Goal: Task Accomplishment & Management: Manage account settings

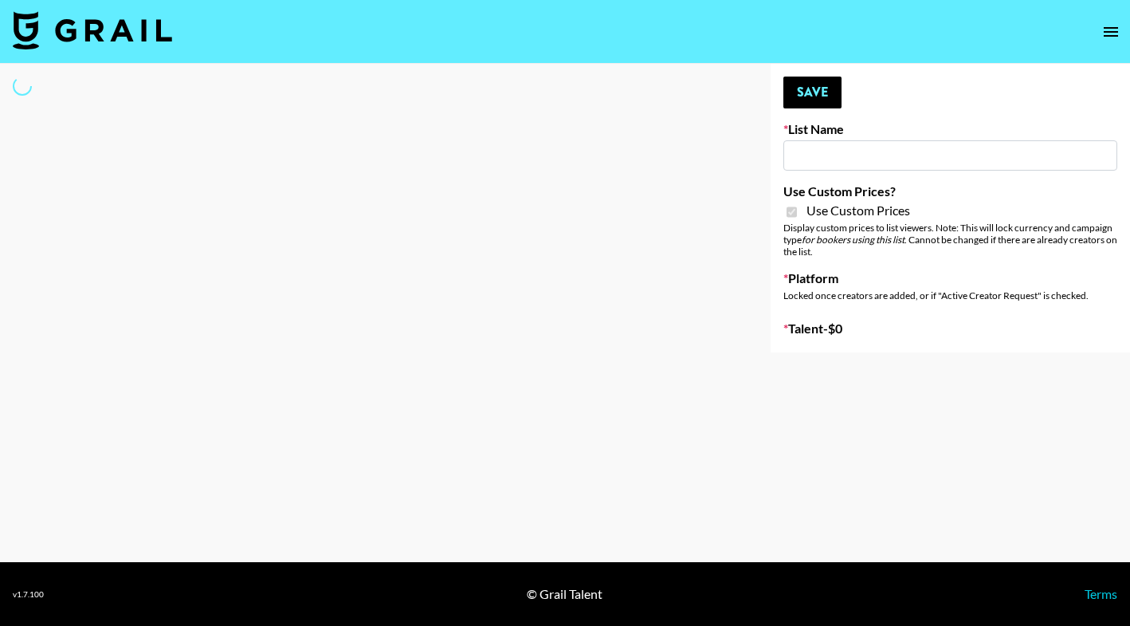
type input "Laifen (IG)"
checkbox input "true"
select select "Brand"
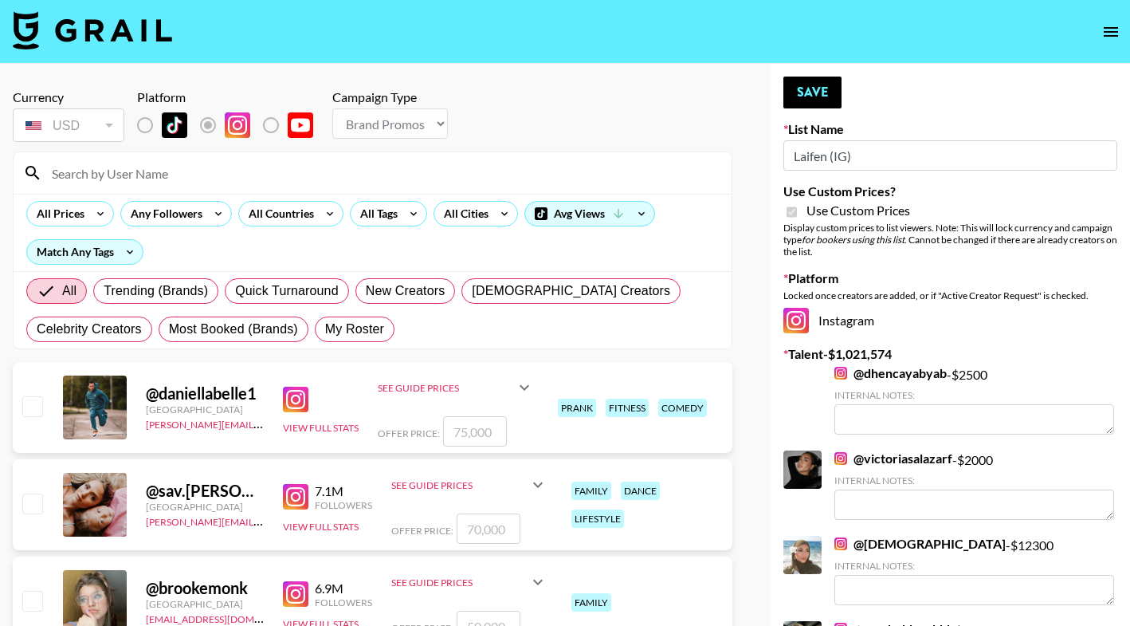
click at [163, 175] on input at bounding box center [382, 173] width 680 height 26
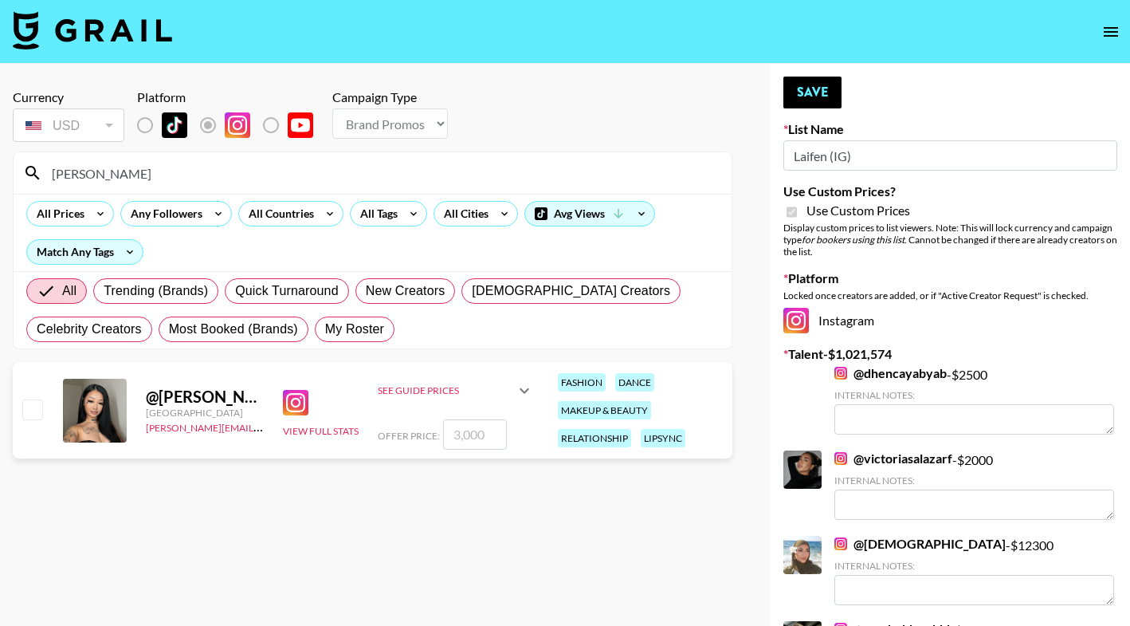
type input "michelleot"
click at [465, 433] on input "number" at bounding box center [475, 434] width 64 height 30
checkbox input "true"
type input "2000"
click at [802, 85] on button "Save" at bounding box center [813, 93] width 58 height 32
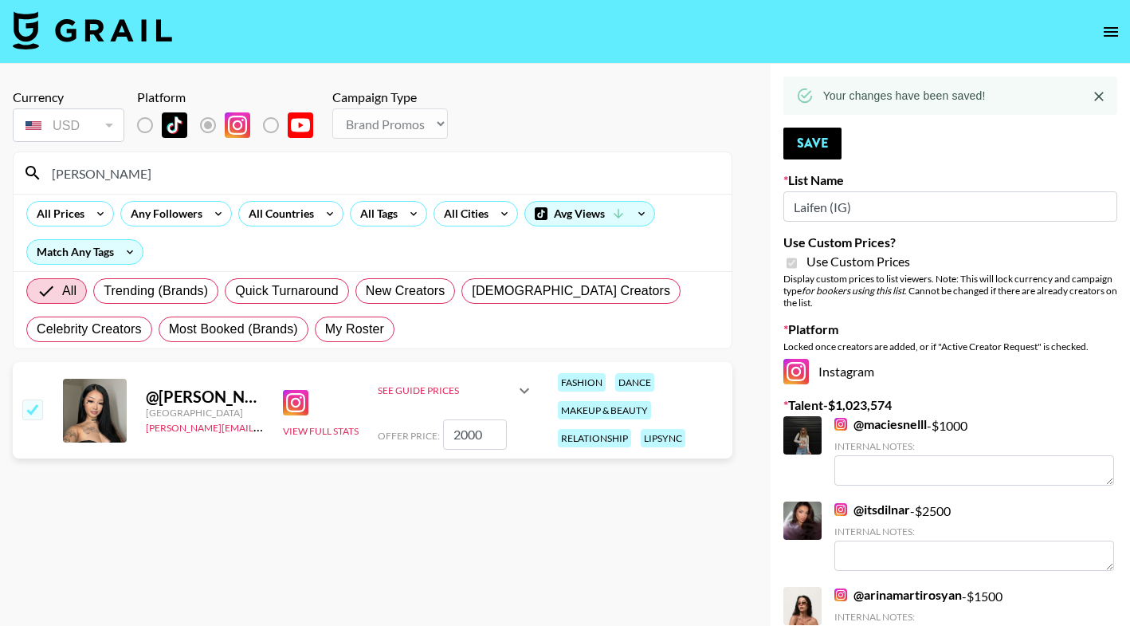
click at [238, 173] on input "michelleot" at bounding box center [382, 173] width 680 height 26
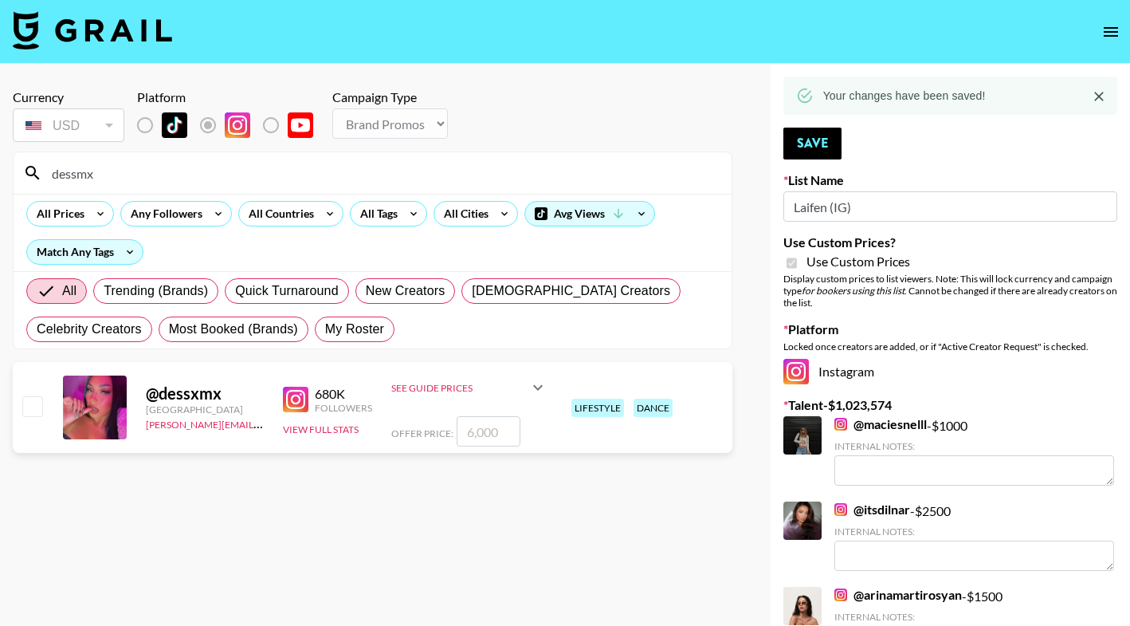
type input "dessmx"
click at [487, 434] on input "number" at bounding box center [489, 431] width 64 height 30
checkbox input "true"
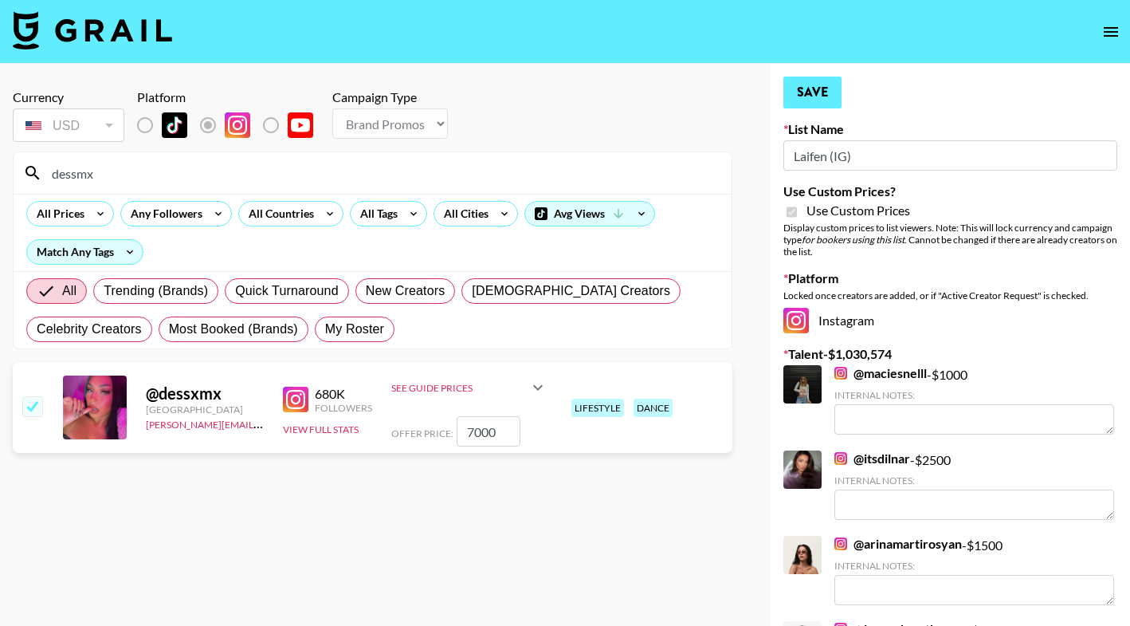
type input "7000"
click at [815, 101] on button "Save" at bounding box center [813, 93] width 58 height 32
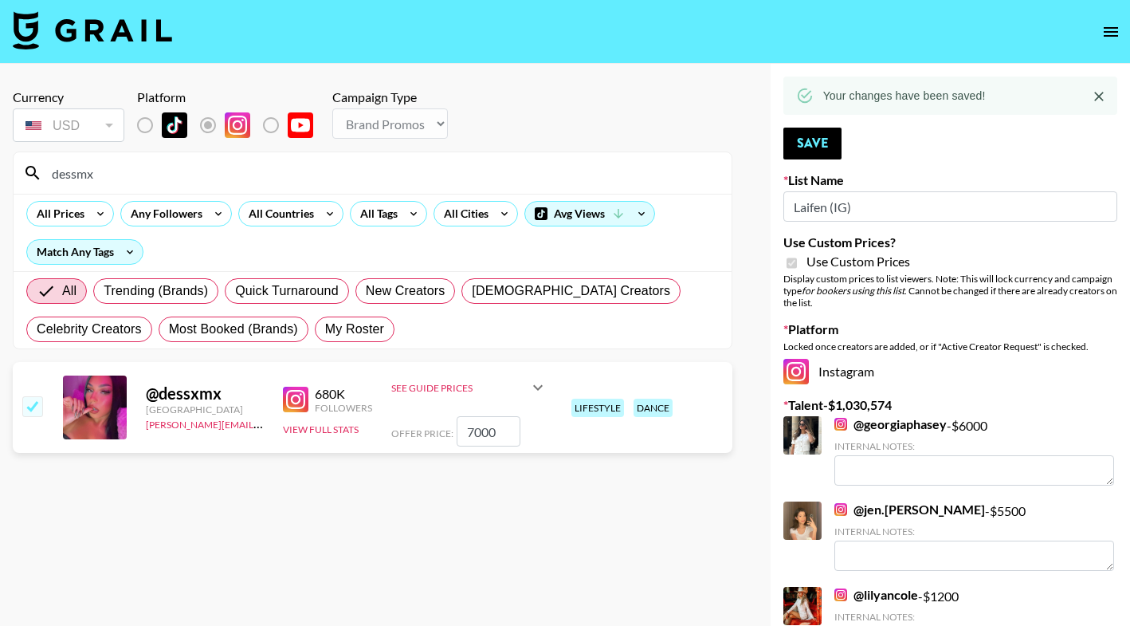
click at [525, 171] on input "dessmx" at bounding box center [382, 173] width 680 height 26
type input "Paulina"
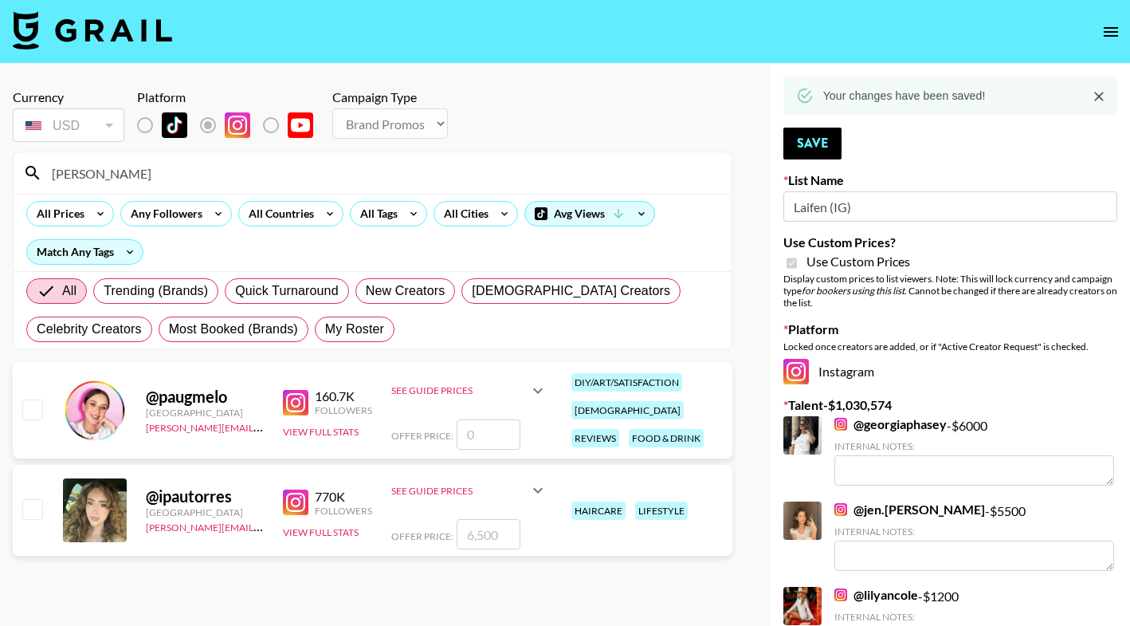
click at [478, 427] on input "number" at bounding box center [489, 434] width 64 height 30
click at [474, 536] on input "number" at bounding box center [489, 534] width 64 height 30
checkbox input "true"
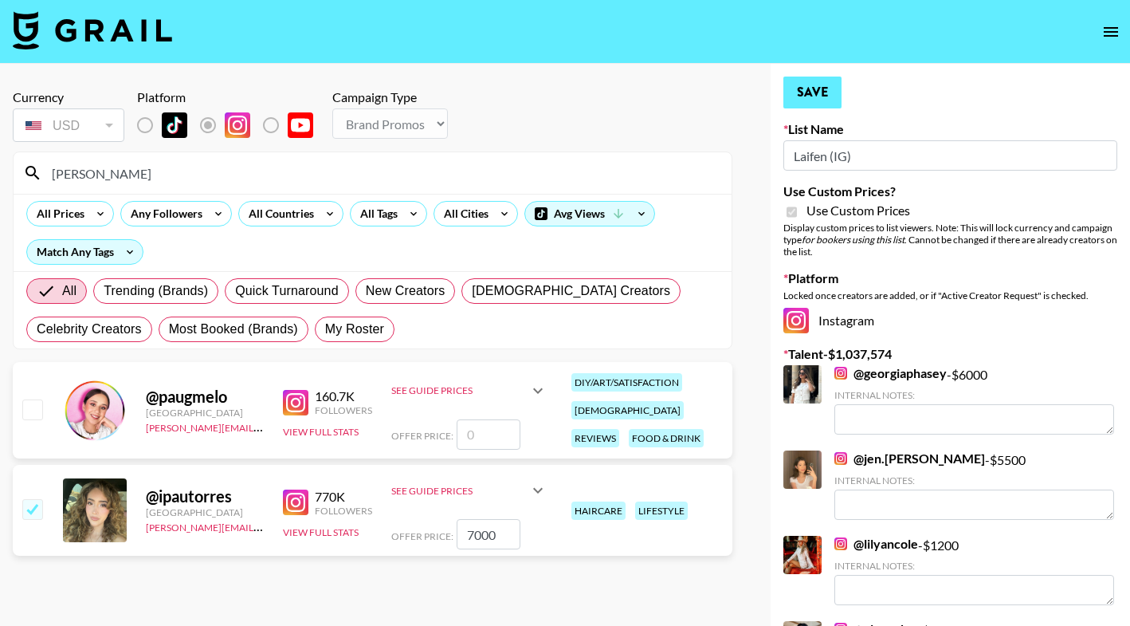
type input "7000"
click at [821, 93] on button "Save" at bounding box center [813, 93] width 58 height 32
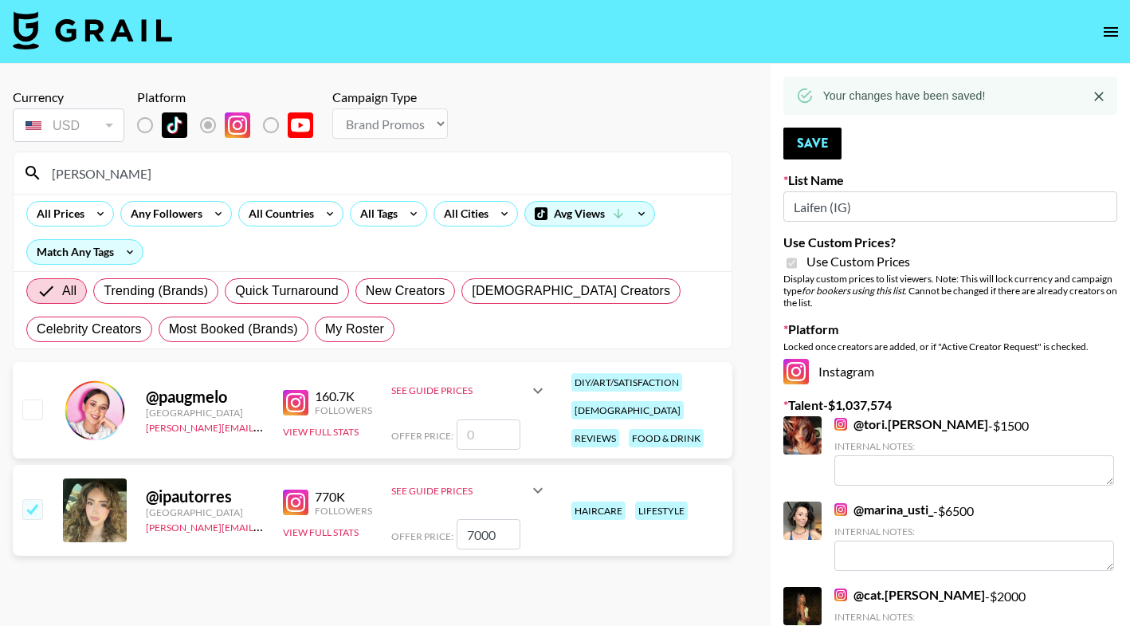
click at [372, 180] on input "Paulina" at bounding box center [382, 173] width 680 height 26
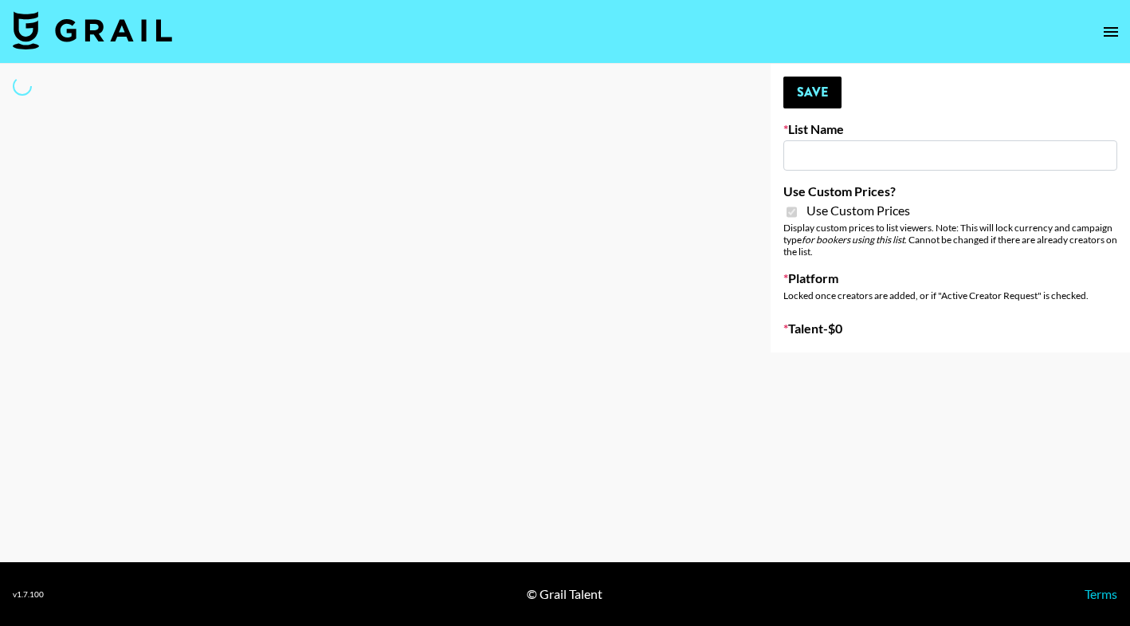
select select "Brand"
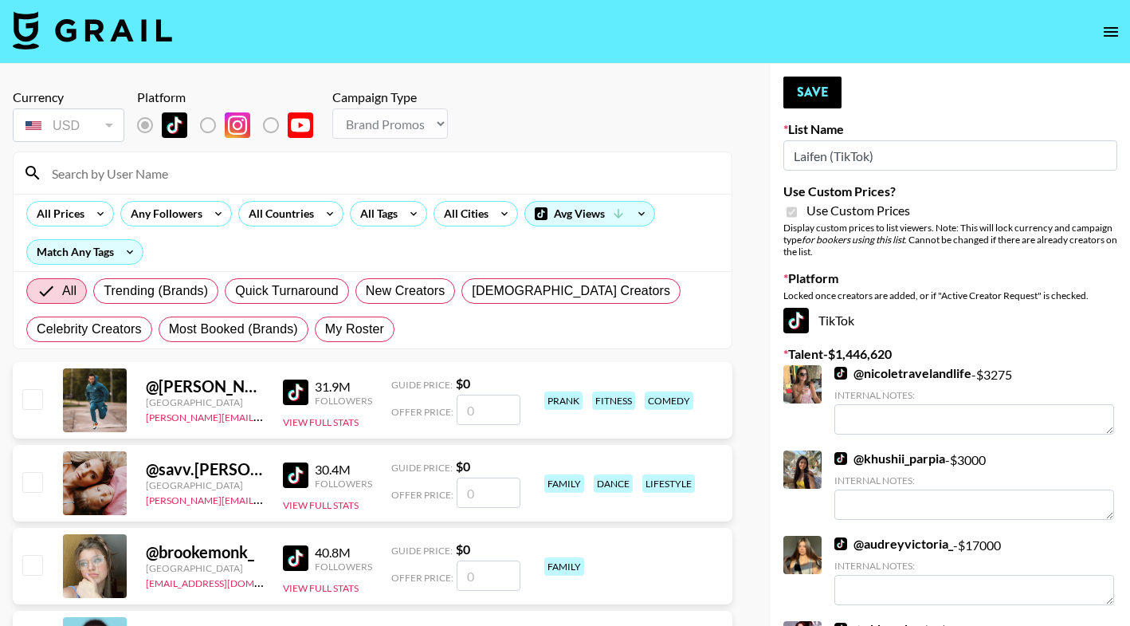
type input "Laifen (TikTok)"
checkbox input "true"
click at [229, 162] on div "List locked to TikTok." at bounding box center [232, 162] width 94 height 18
click at [177, 174] on input at bounding box center [382, 173] width 680 height 26
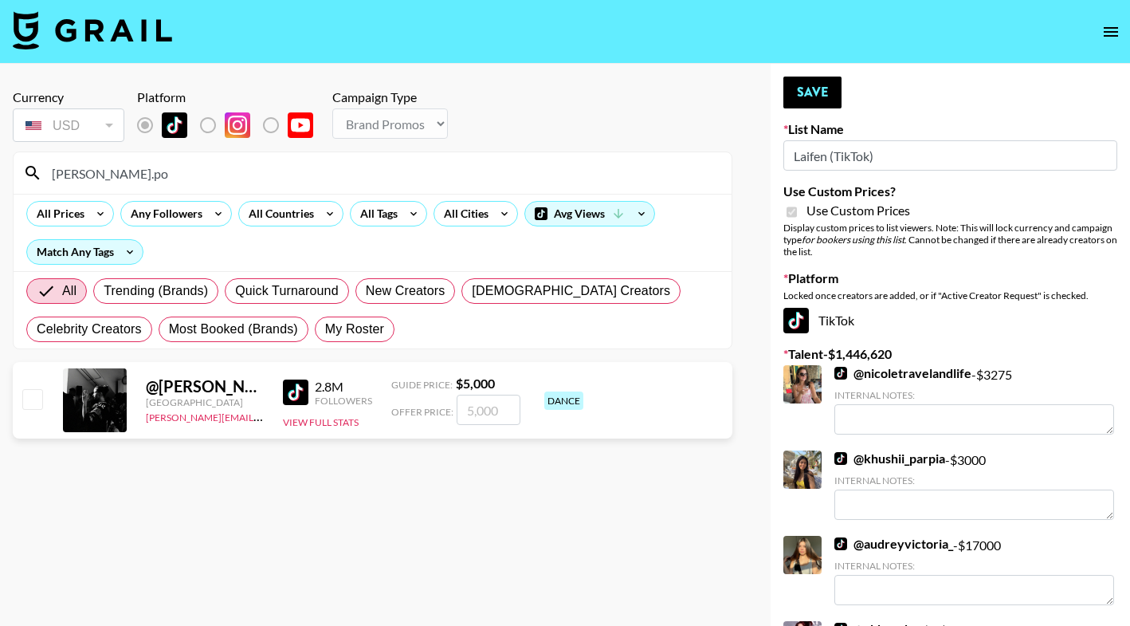
type input "Andy.po"
click at [478, 404] on input "number" at bounding box center [489, 410] width 64 height 30
checkbox input "true"
type input "2500"
click at [806, 92] on button "Save" at bounding box center [813, 93] width 58 height 32
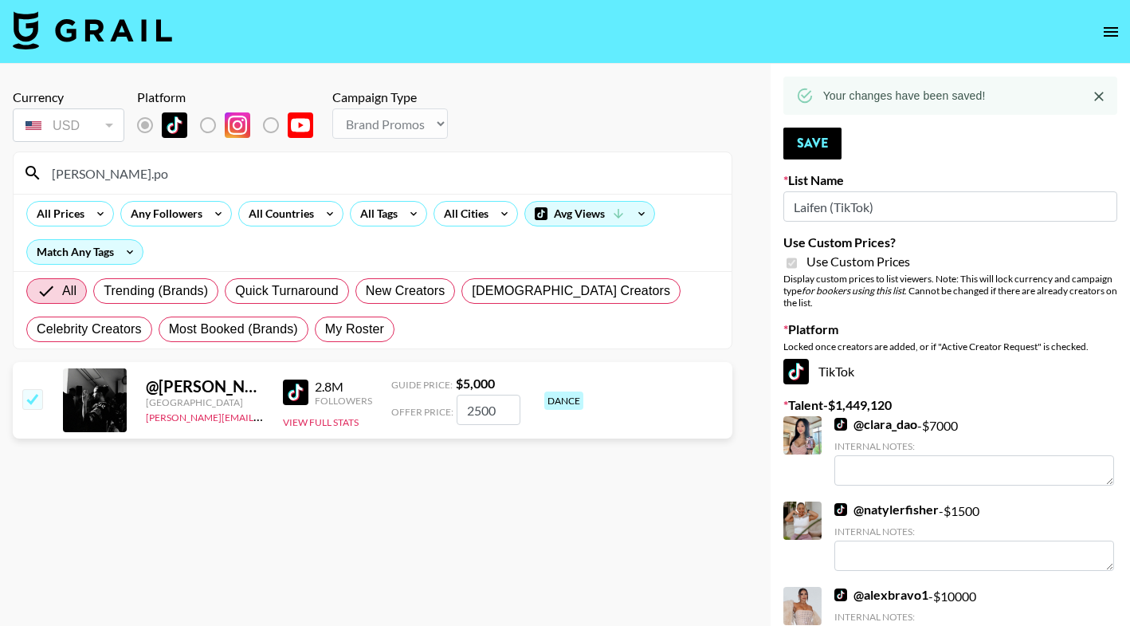
click at [387, 171] on input "Andy.po" at bounding box center [382, 173] width 680 height 26
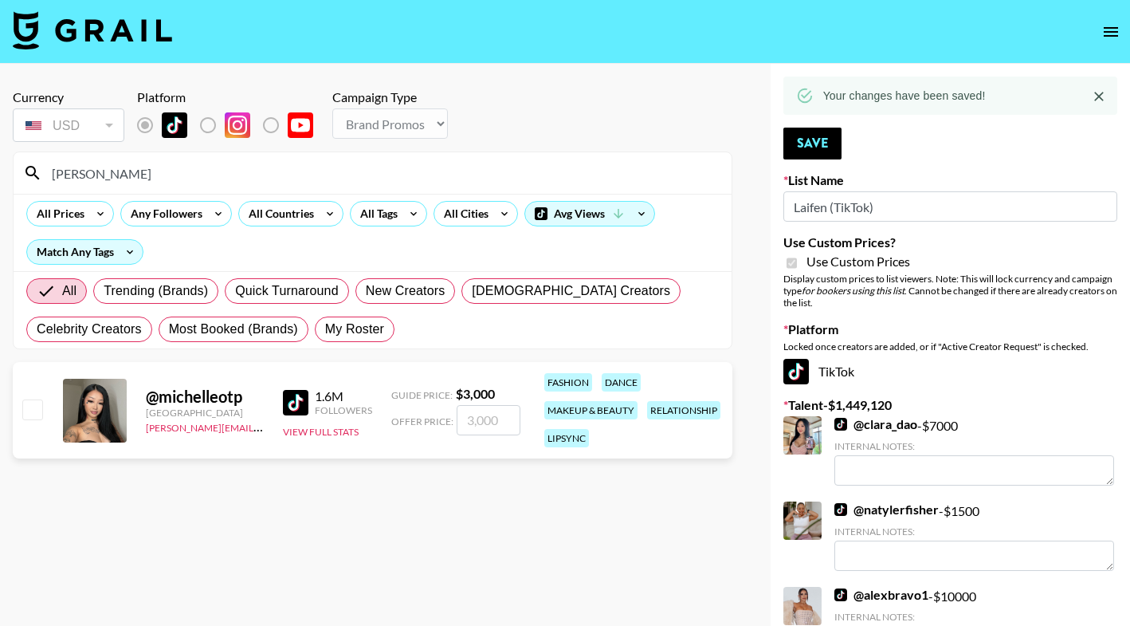
type input "michelleot"
click at [466, 417] on input "number" at bounding box center [489, 420] width 64 height 30
checkbox input "true"
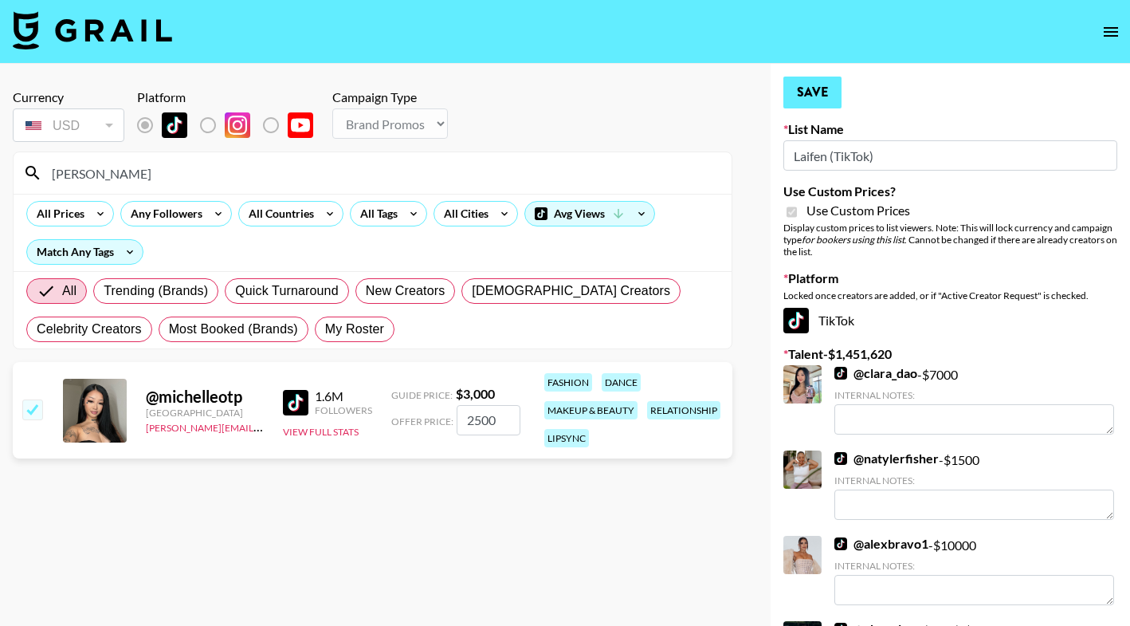
type input "2500"
click at [803, 91] on button "Save" at bounding box center [813, 93] width 58 height 32
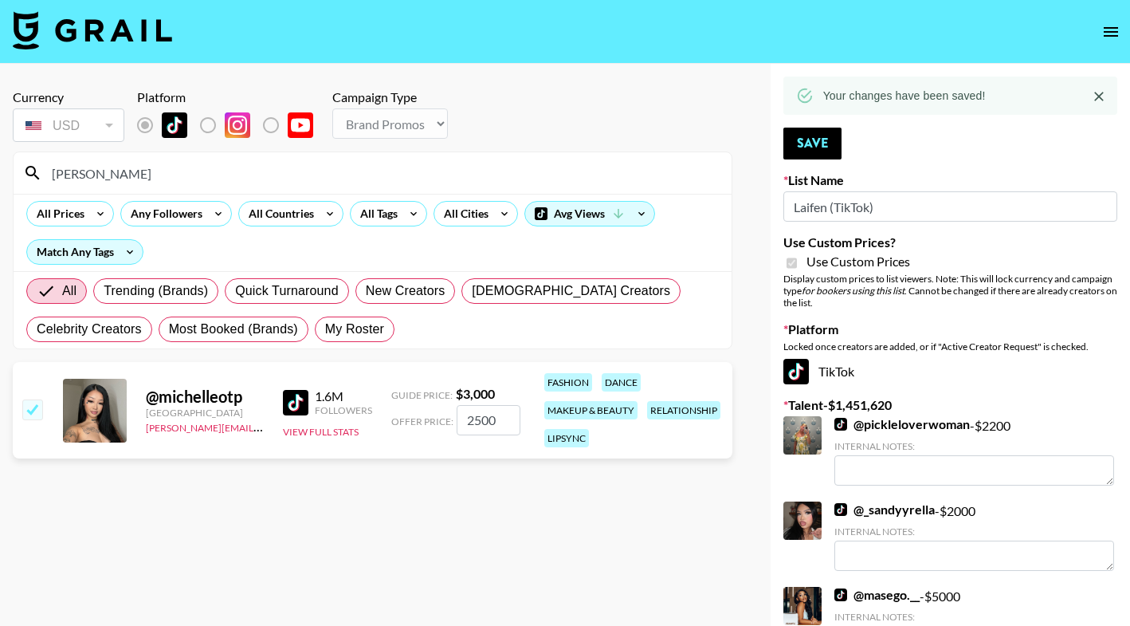
click at [466, 171] on input "michelleot" at bounding box center [382, 173] width 680 height 26
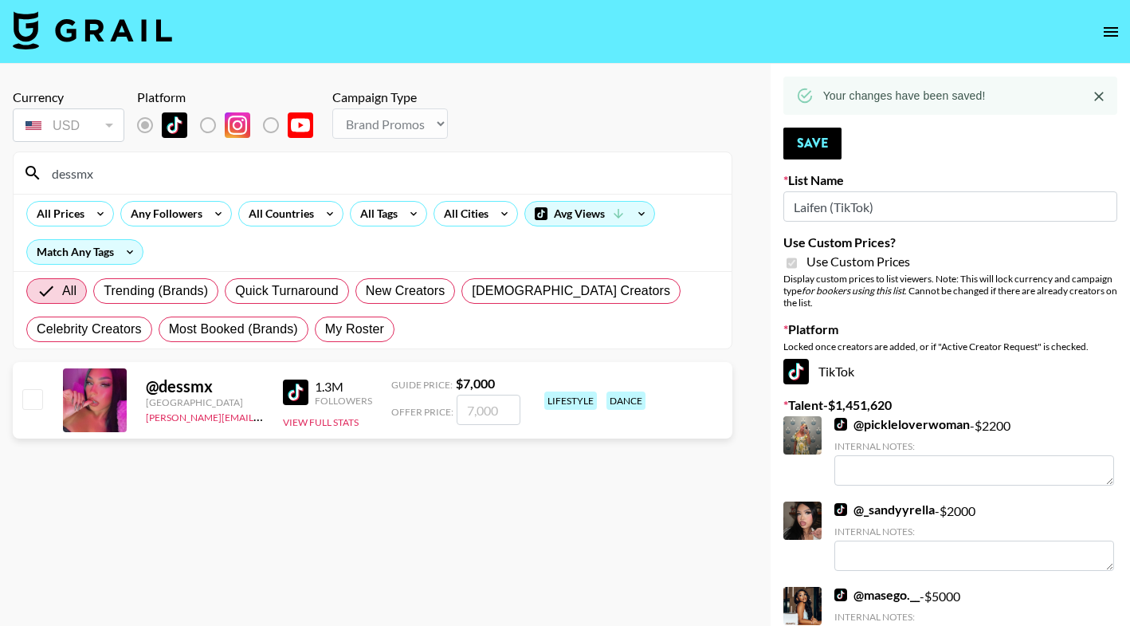
type input "dessmx"
click at [484, 416] on input "number" at bounding box center [489, 410] width 64 height 30
click at [34, 404] on input "checkbox" at bounding box center [31, 398] width 19 height 19
checkbox input "true"
type input "7000"
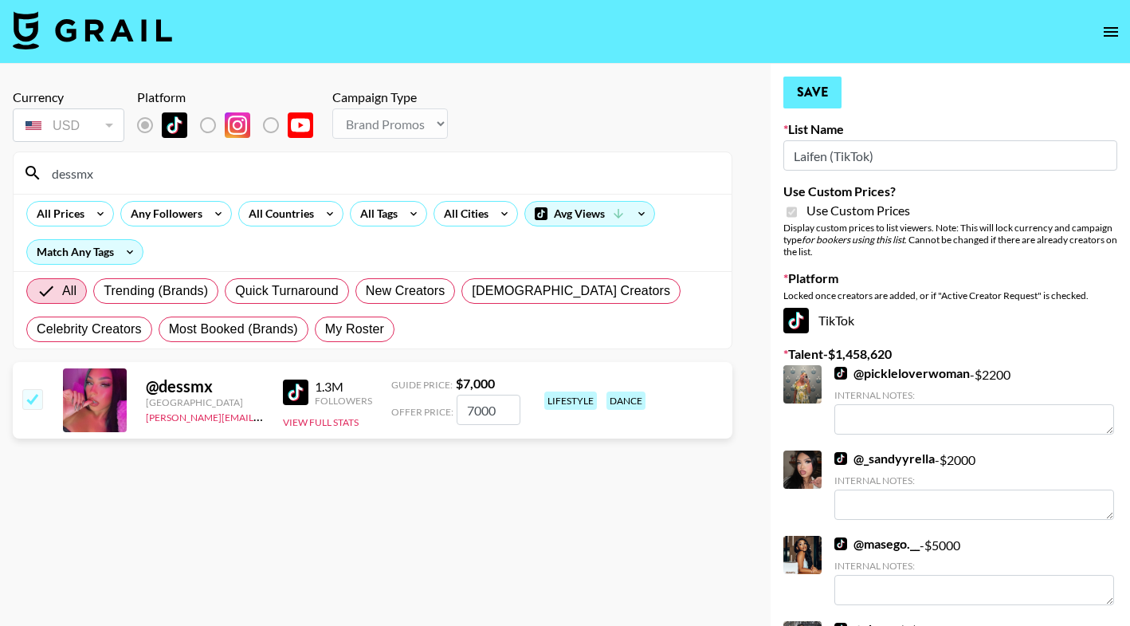
click at [826, 98] on button "Save" at bounding box center [813, 93] width 58 height 32
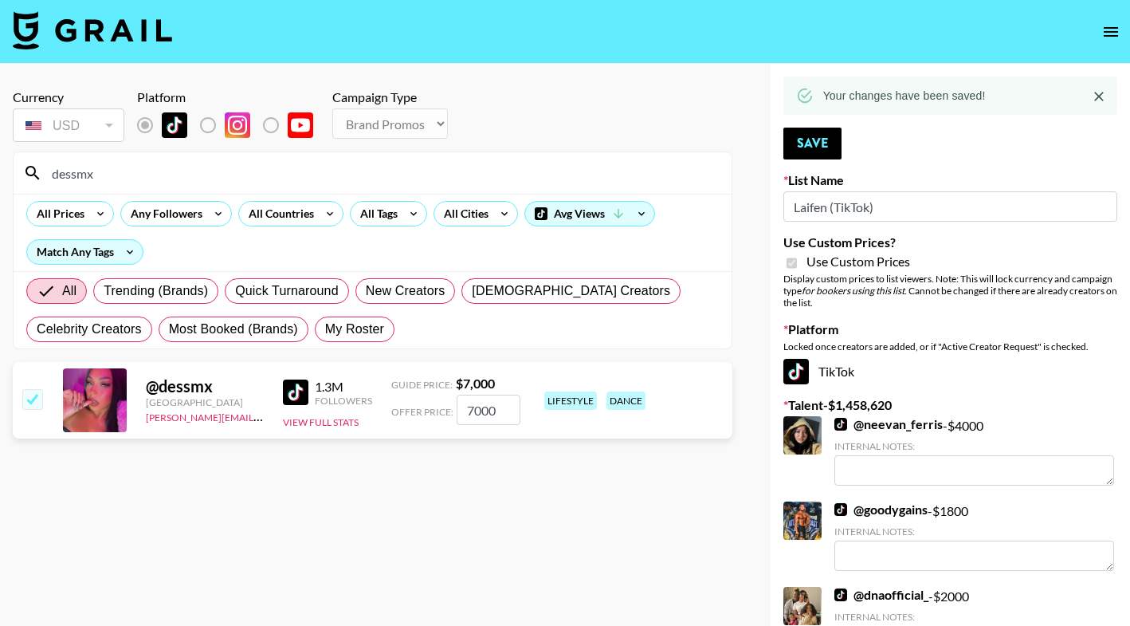
click at [432, 177] on input "dessmx" at bounding box center [382, 173] width 680 height 26
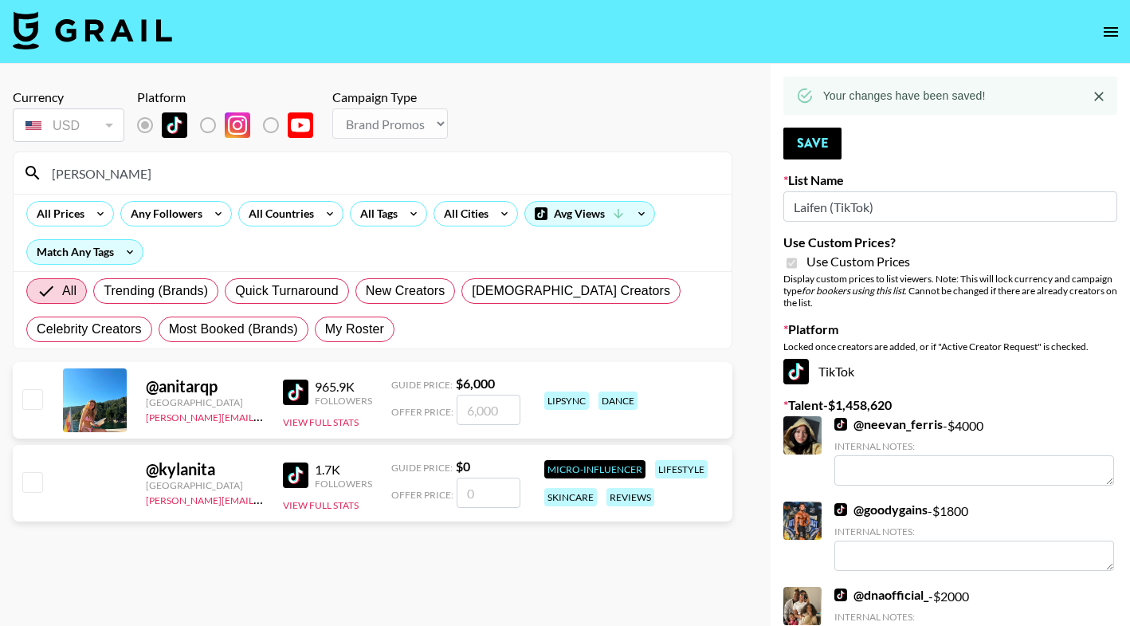
type input "anita"
click at [507, 417] on input "number" at bounding box center [489, 410] width 64 height 30
checkbox input "true"
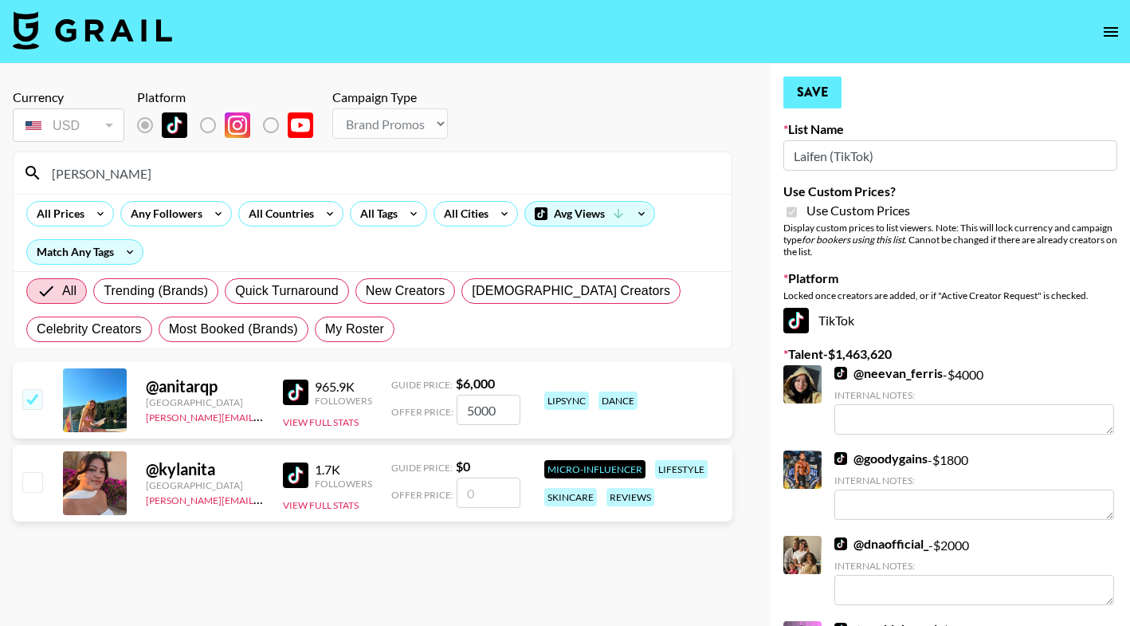
type input "5000"
click at [799, 96] on button "Save" at bounding box center [813, 93] width 58 height 32
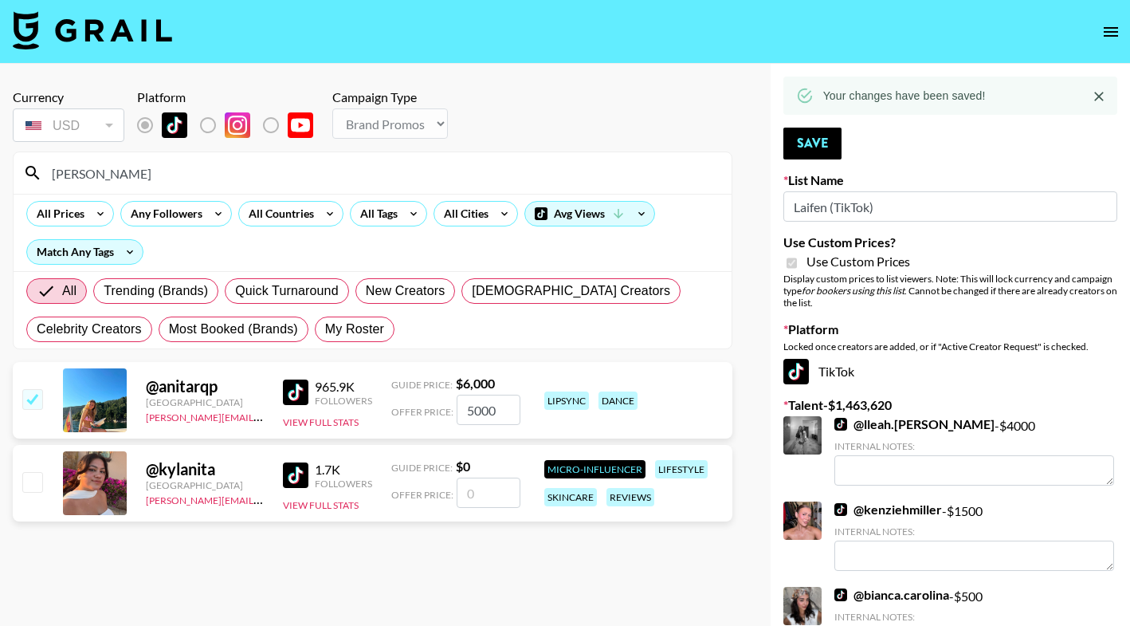
click at [371, 175] on input "anita" at bounding box center [382, 173] width 680 height 26
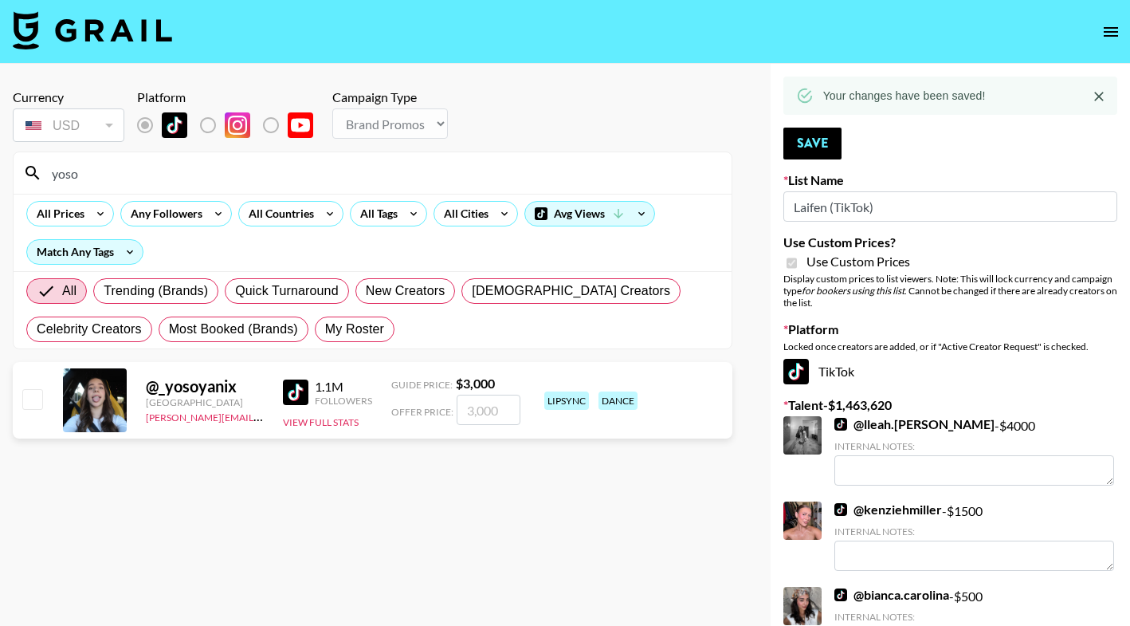
type input "yoso"
click at [470, 419] on input "number" at bounding box center [489, 410] width 64 height 30
checkbox input "true"
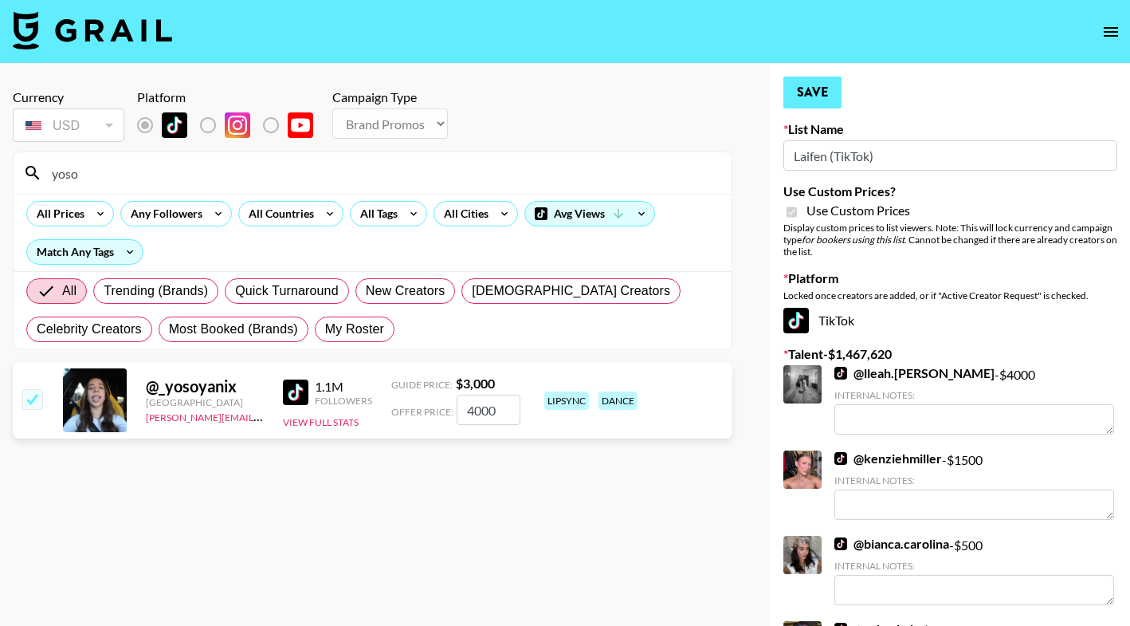
type input "4000"
click at [817, 92] on button "Save" at bounding box center [813, 93] width 58 height 32
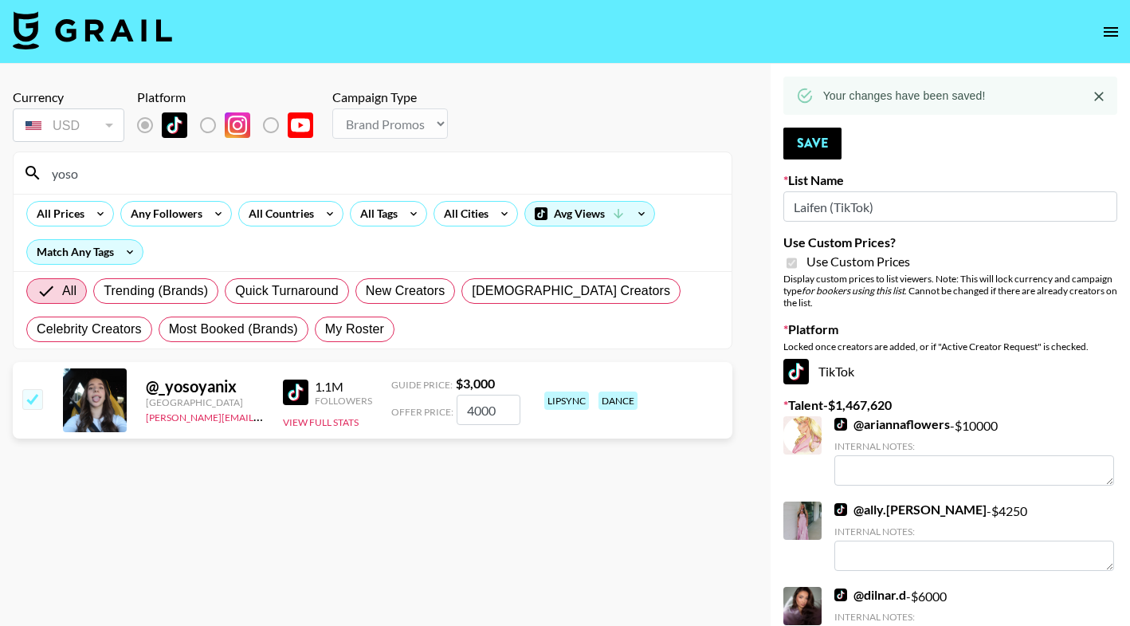
click at [533, 175] on input "yoso" at bounding box center [382, 173] width 680 height 26
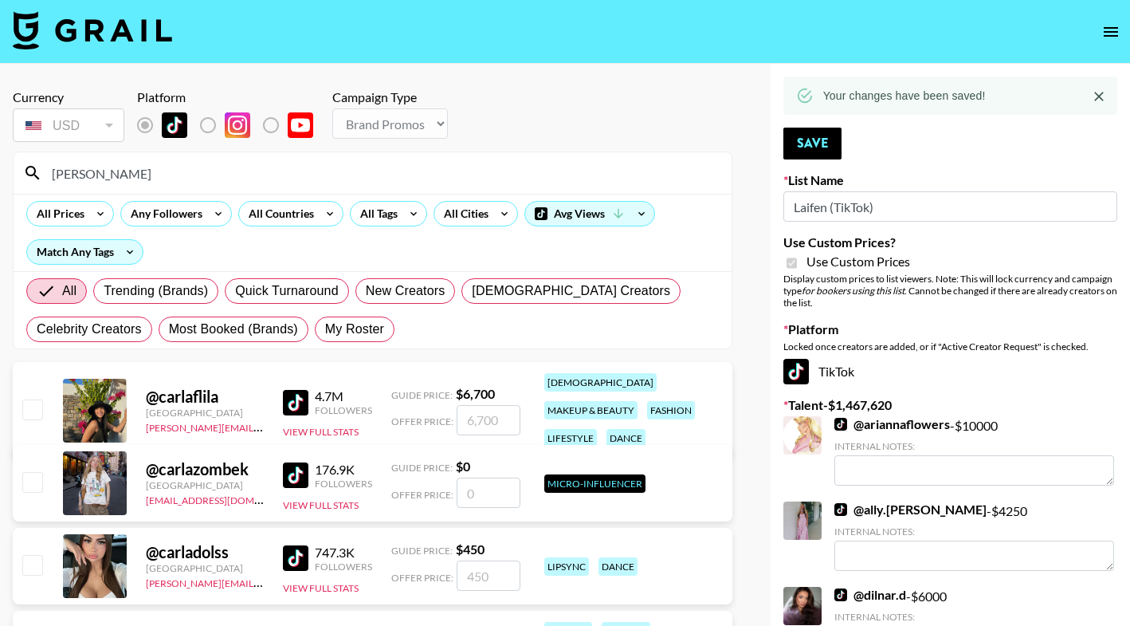
type input "carla"
click at [464, 412] on input "number" at bounding box center [489, 420] width 64 height 30
checkbox input "true"
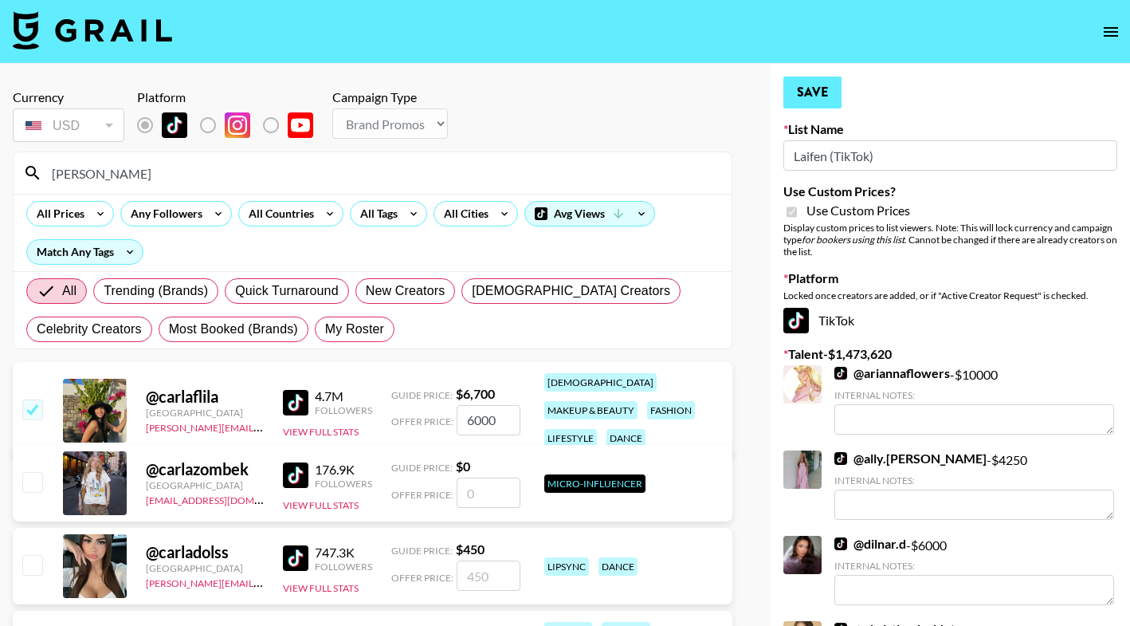
type input "6000"
click at [809, 93] on button "Save" at bounding box center [813, 93] width 58 height 32
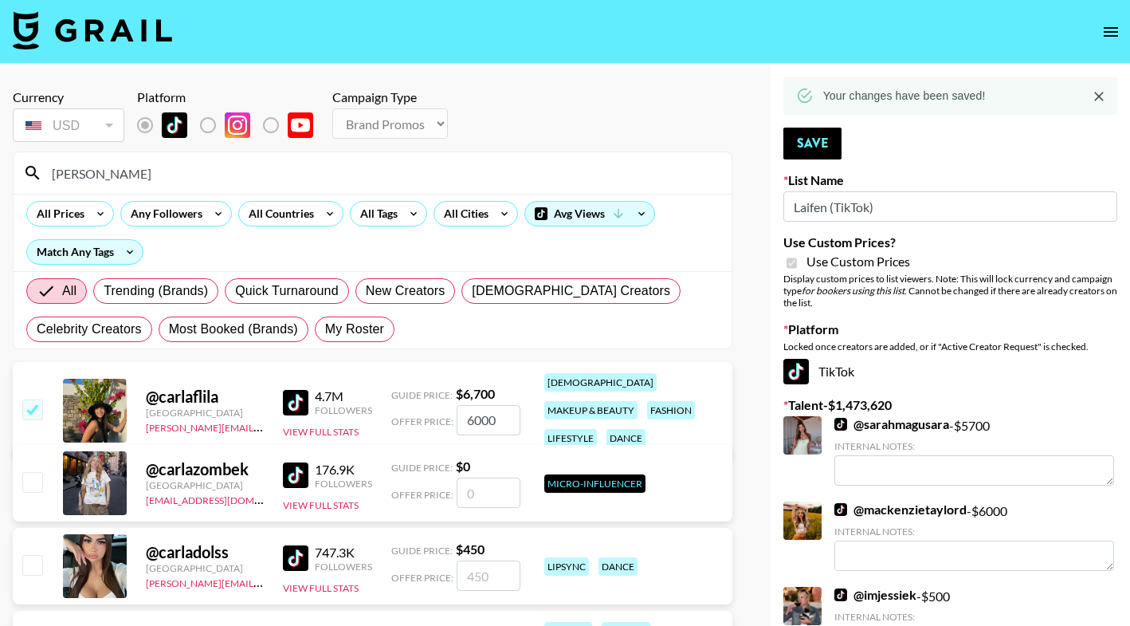
click at [438, 167] on input "carla" at bounding box center [382, 173] width 680 height 26
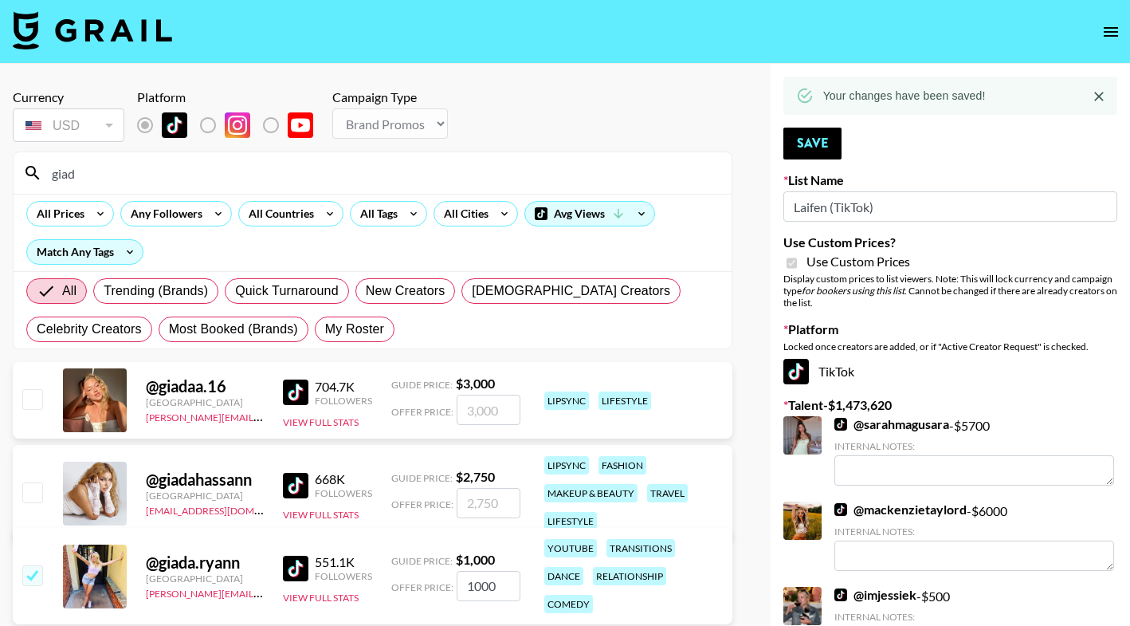
type input "giad"
click at [481, 415] on input "number" at bounding box center [489, 410] width 64 height 30
checkbox input "true"
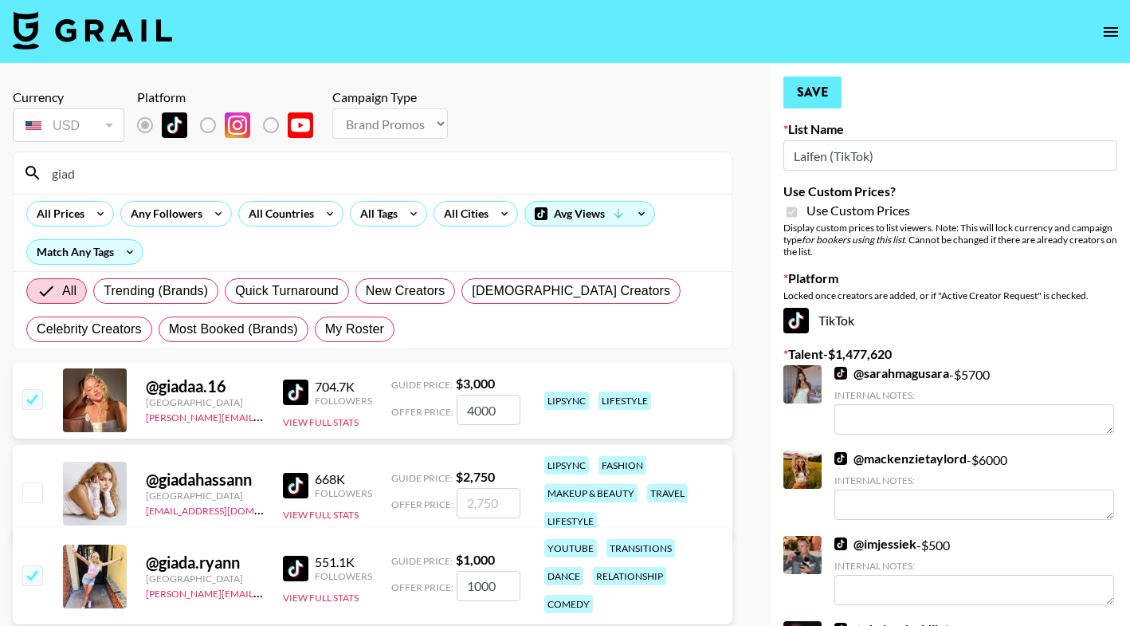
type input "4000"
click at [820, 103] on button "Save" at bounding box center [813, 93] width 58 height 32
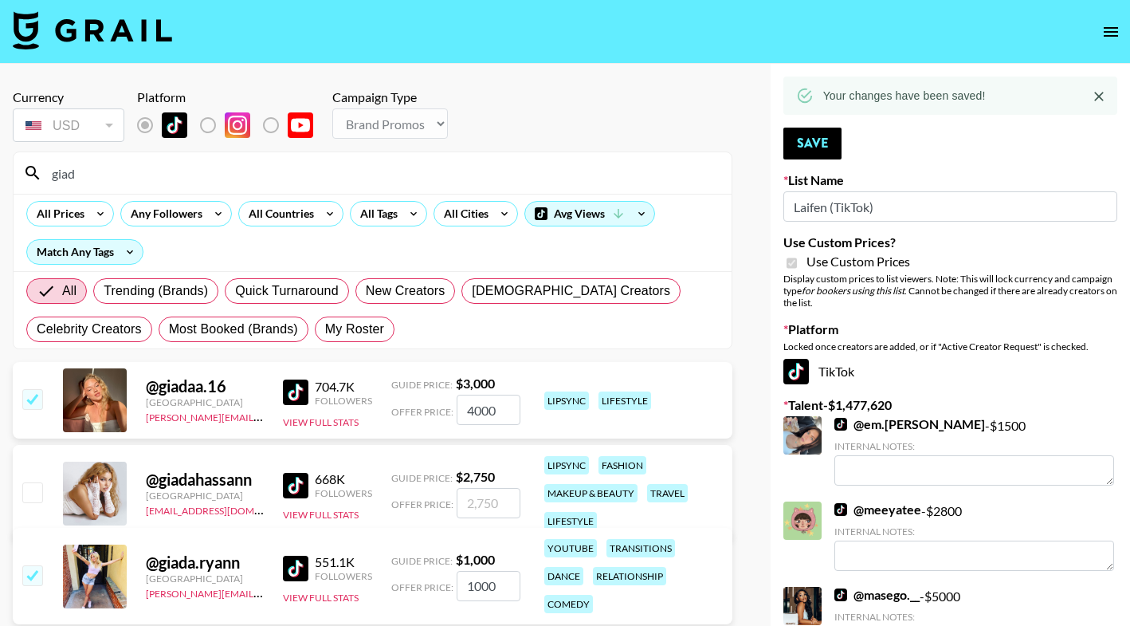
click at [349, 174] on input "giad" at bounding box center [382, 173] width 680 height 26
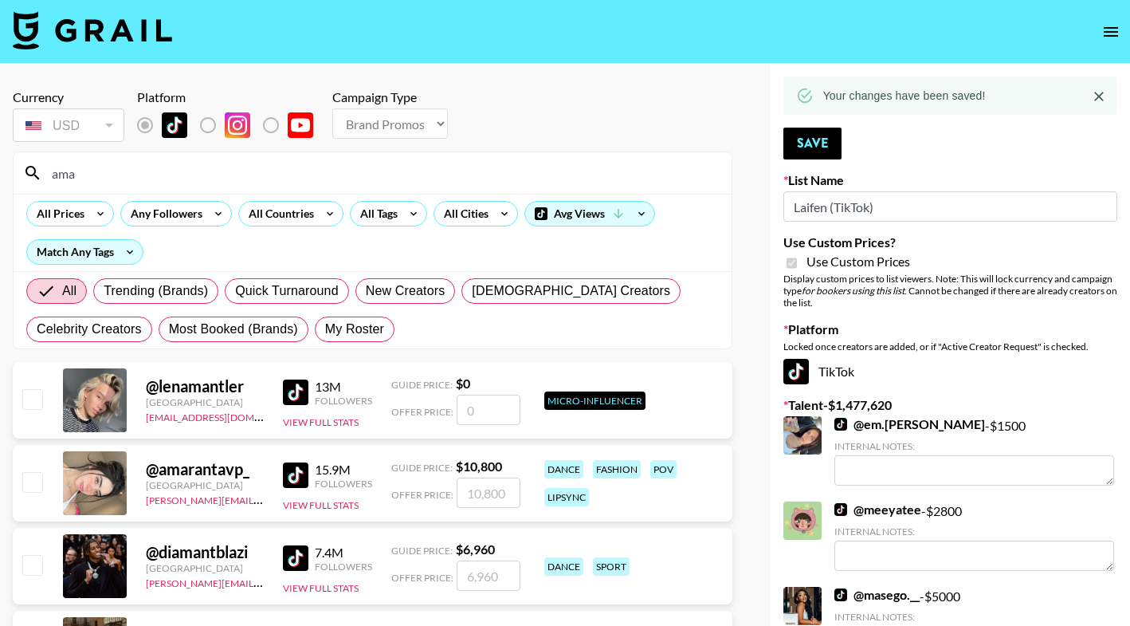
type input "ama"
click at [479, 493] on input "number" at bounding box center [489, 493] width 64 height 30
checkbox input "true"
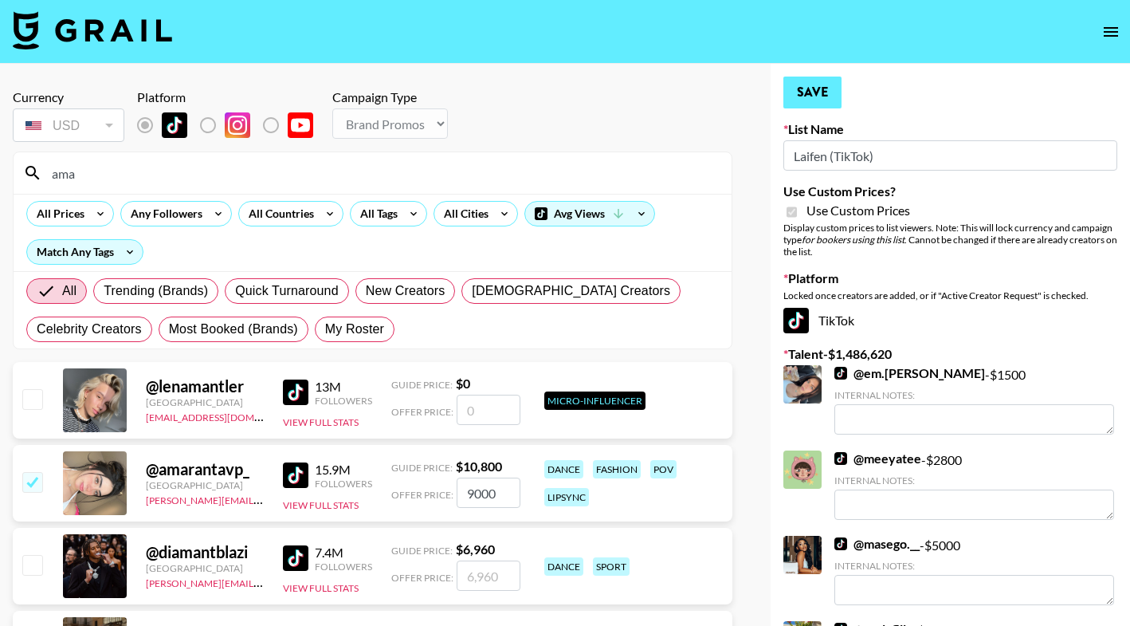
type input "9000"
click at [812, 96] on button "Save" at bounding box center [813, 93] width 58 height 32
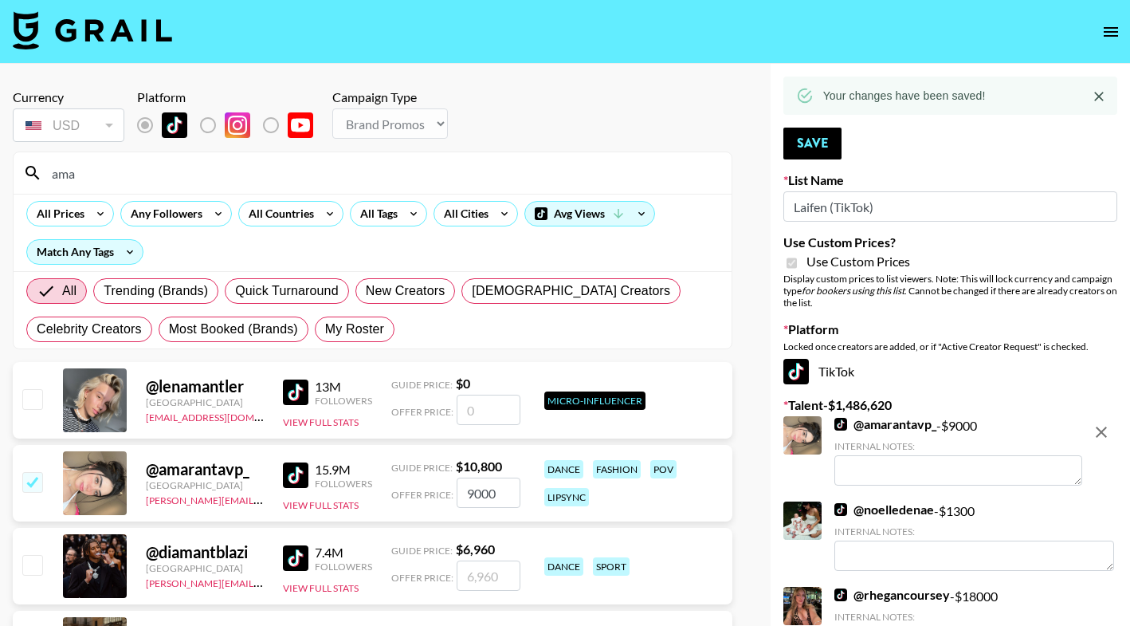
click at [510, 175] on input "ama" at bounding box center [382, 173] width 680 height 26
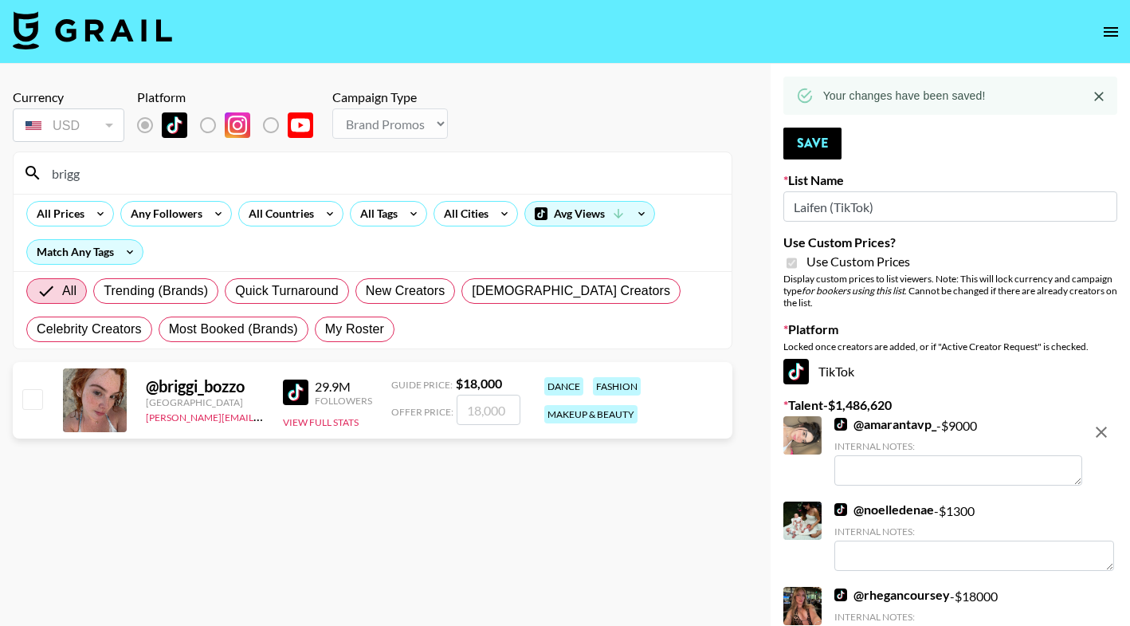
type input "brigg"
click at [476, 415] on input "number" at bounding box center [489, 410] width 64 height 30
click at [27, 398] on input "checkbox" at bounding box center [31, 398] width 19 height 19
checkbox input "true"
type input "18000"
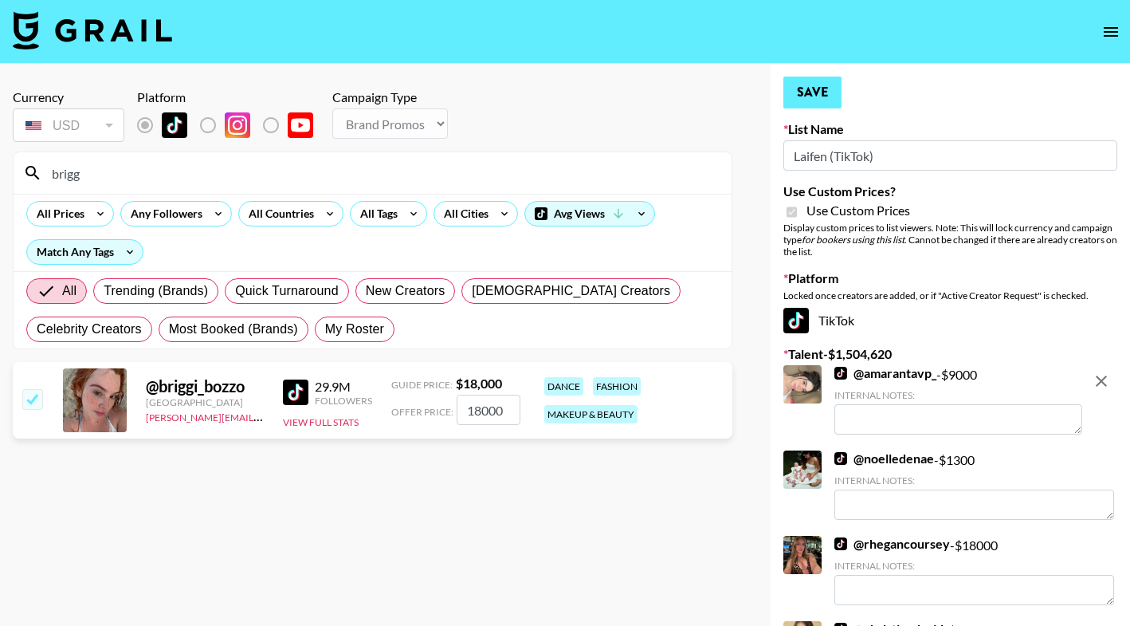
click at [811, 99] on button "Save" at bounding box center [813, 93] width 58 height 32
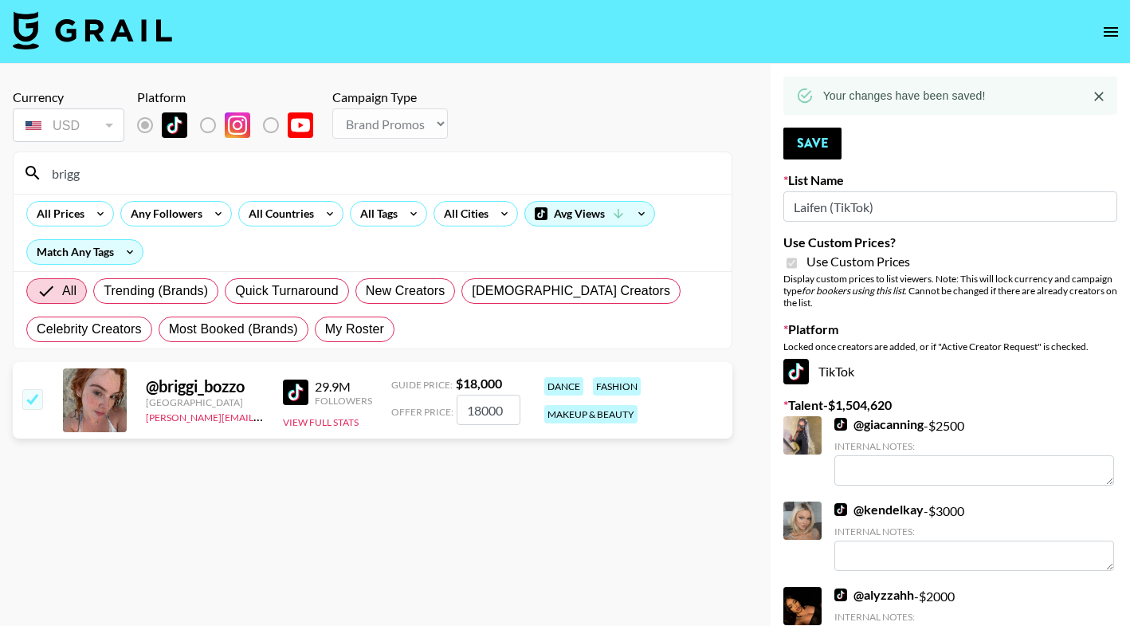
click at [505, 172] on input "brigg" at bounding box center [382, 173] width 680 height 26
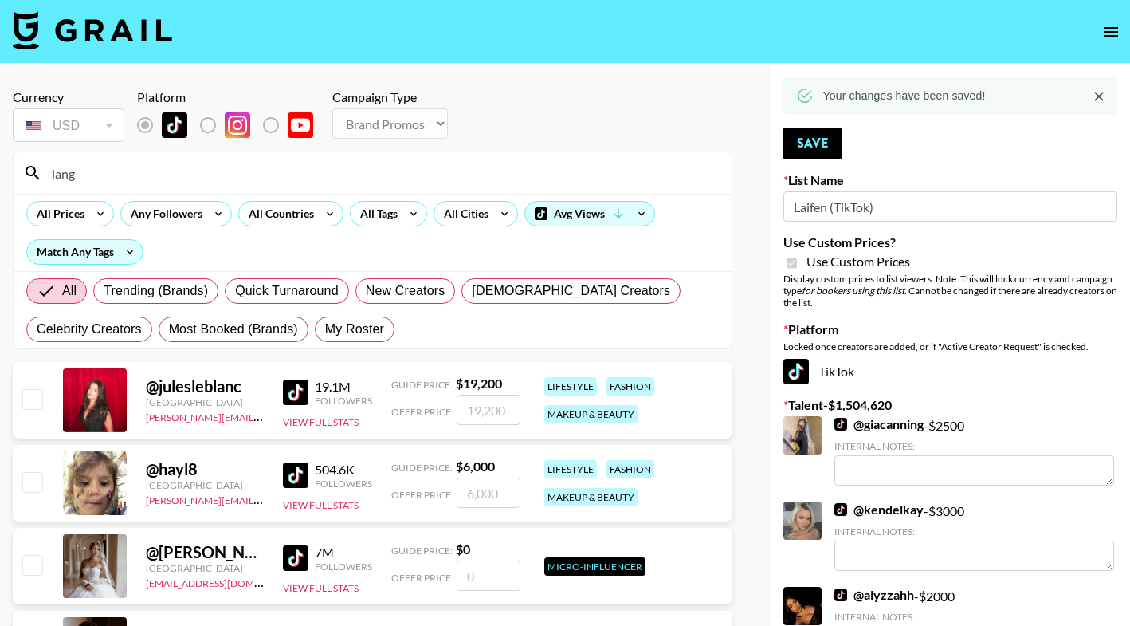
type input "lange"
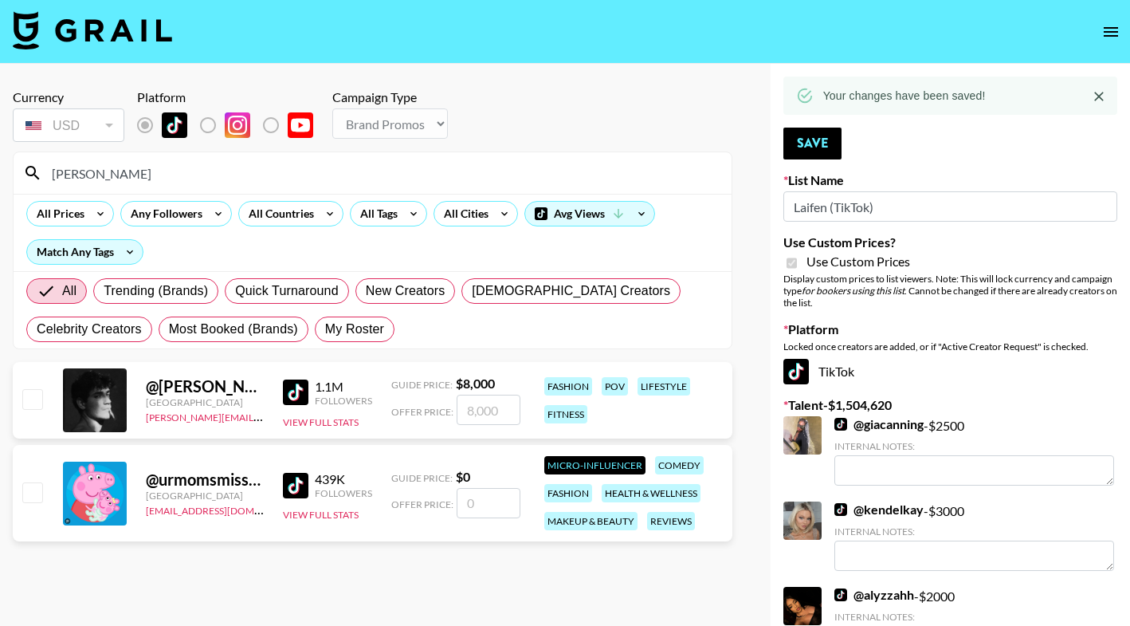
click at [324, 177] on input "lange" at bounding box center [382, 173] width 680 height 26
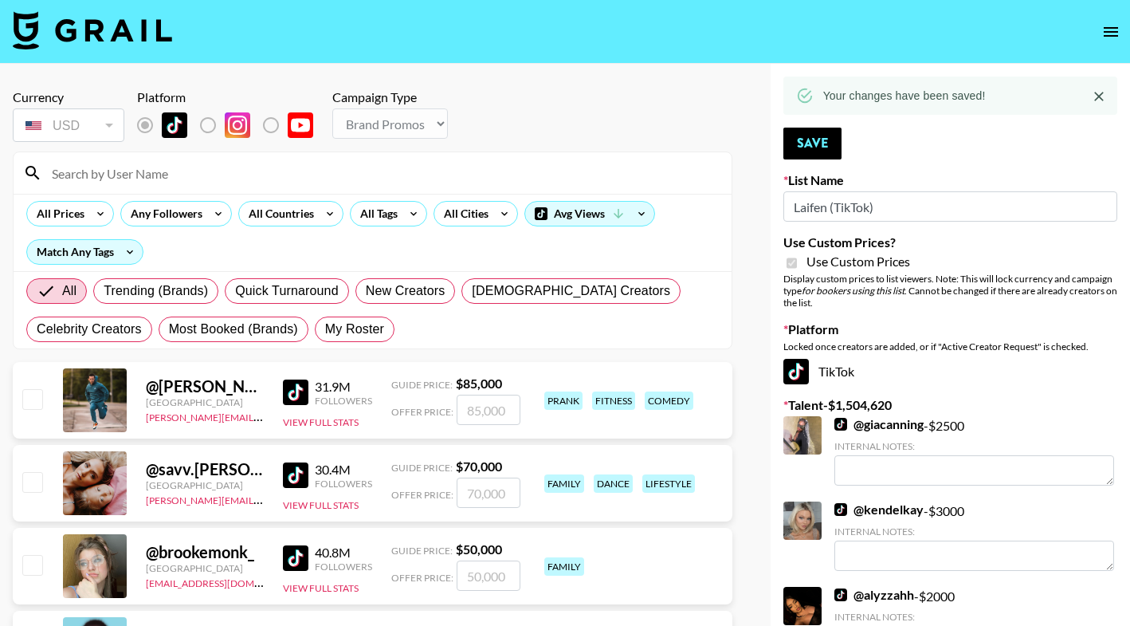
click at [379, 162] on input at bounding box center [382, 173] width 680 height 26
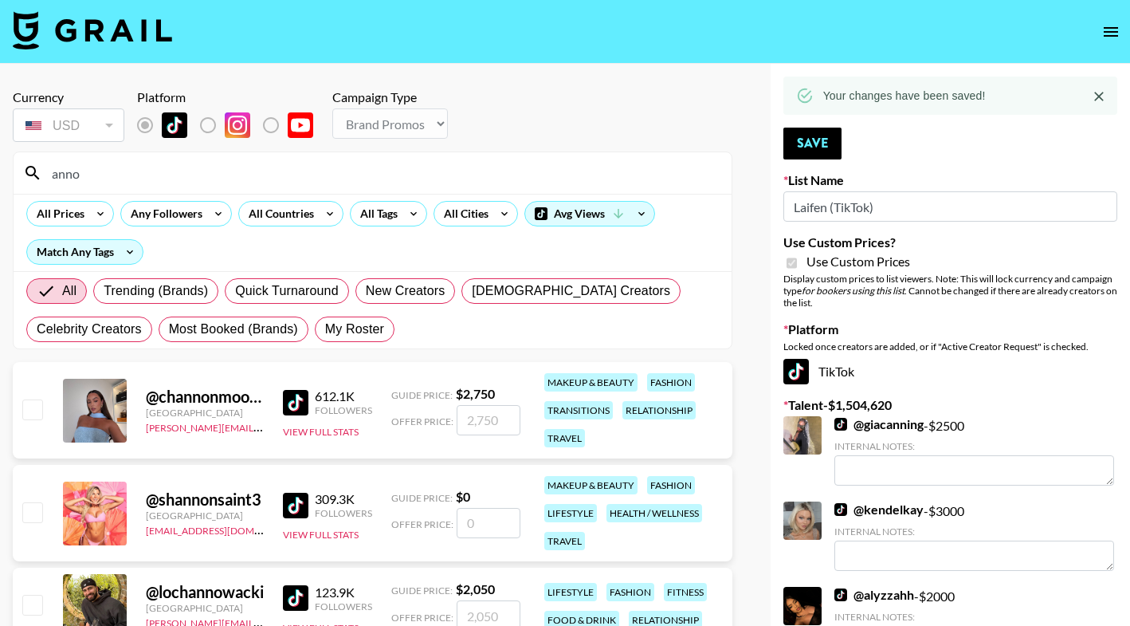
scroll to position [-37, 0]
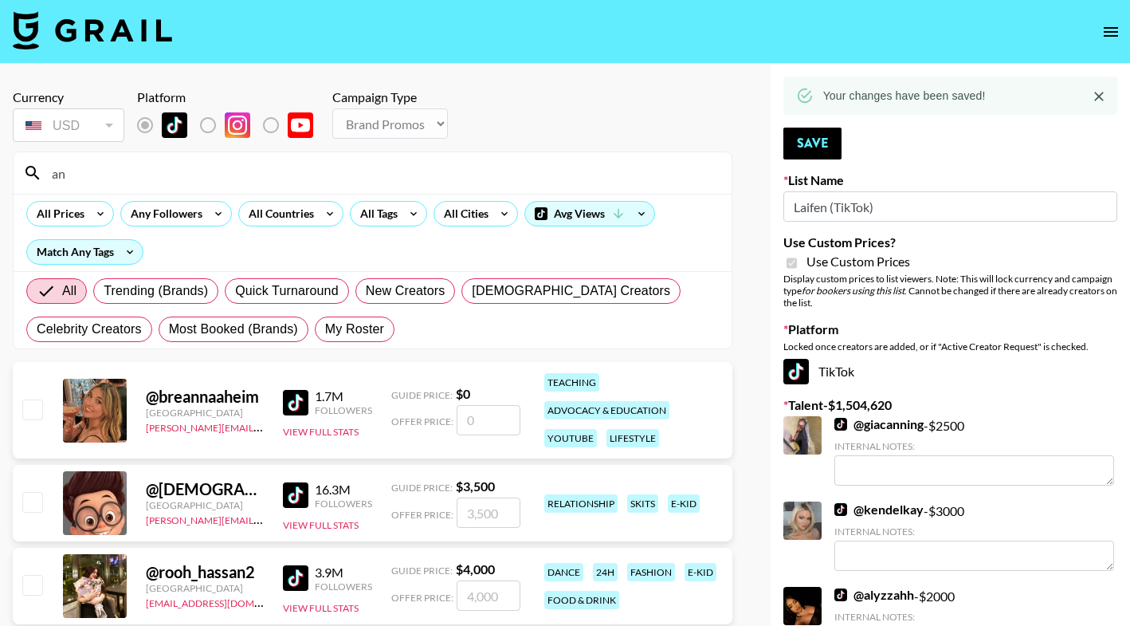
type input "a"
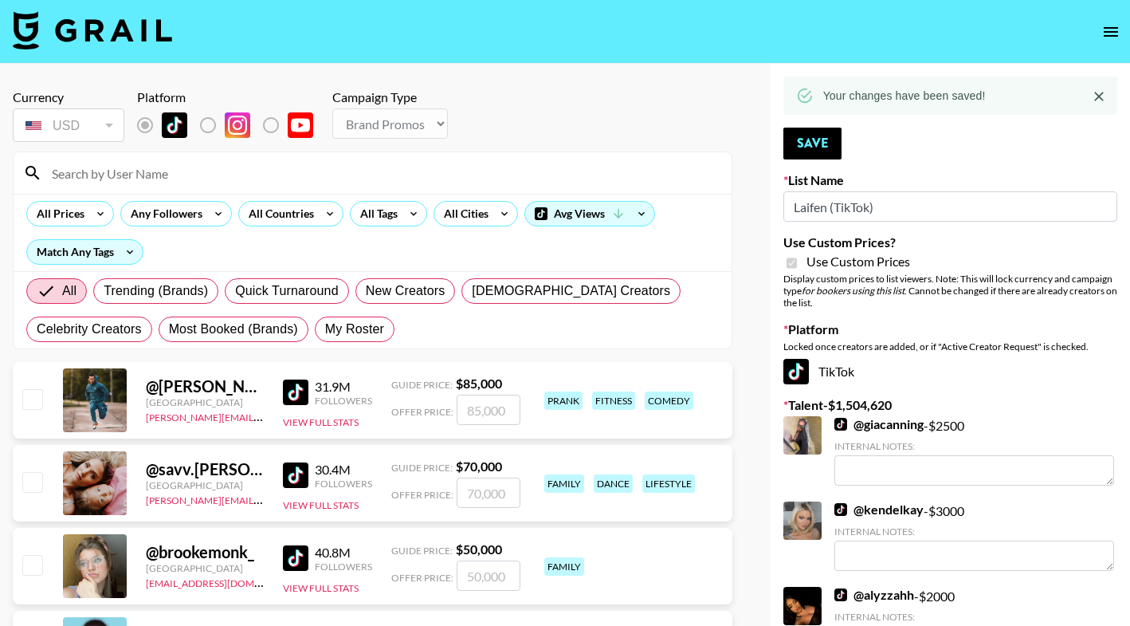
scroll to position [0, 0]
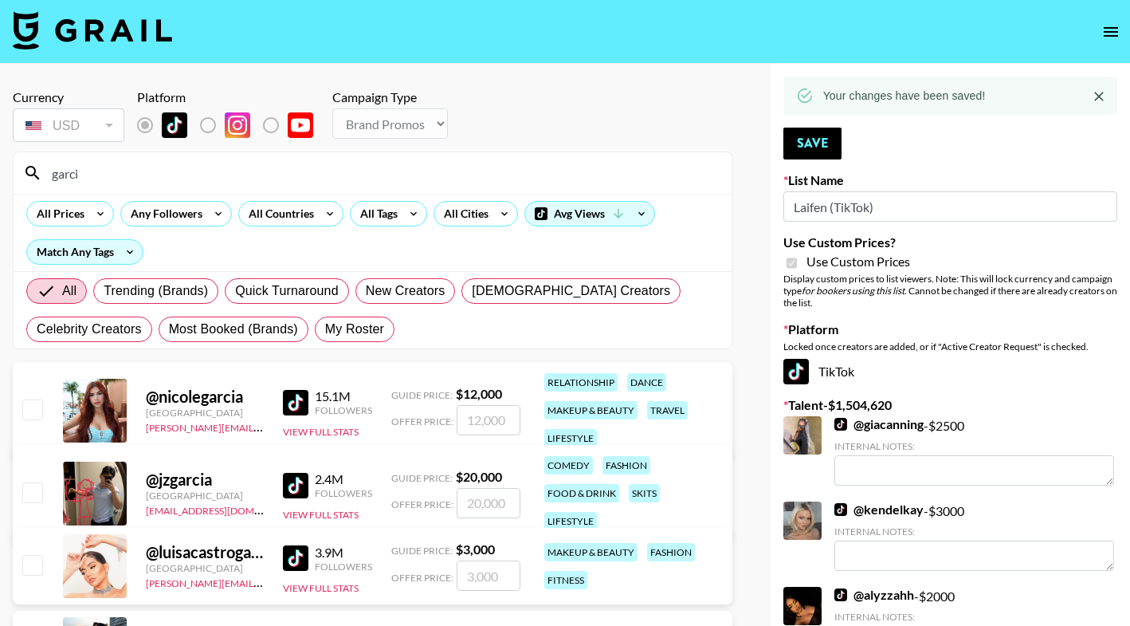
type input "garcia"
click at [156, 169] on input "garcia" at bounding box center [382, 173] width 680 height 26
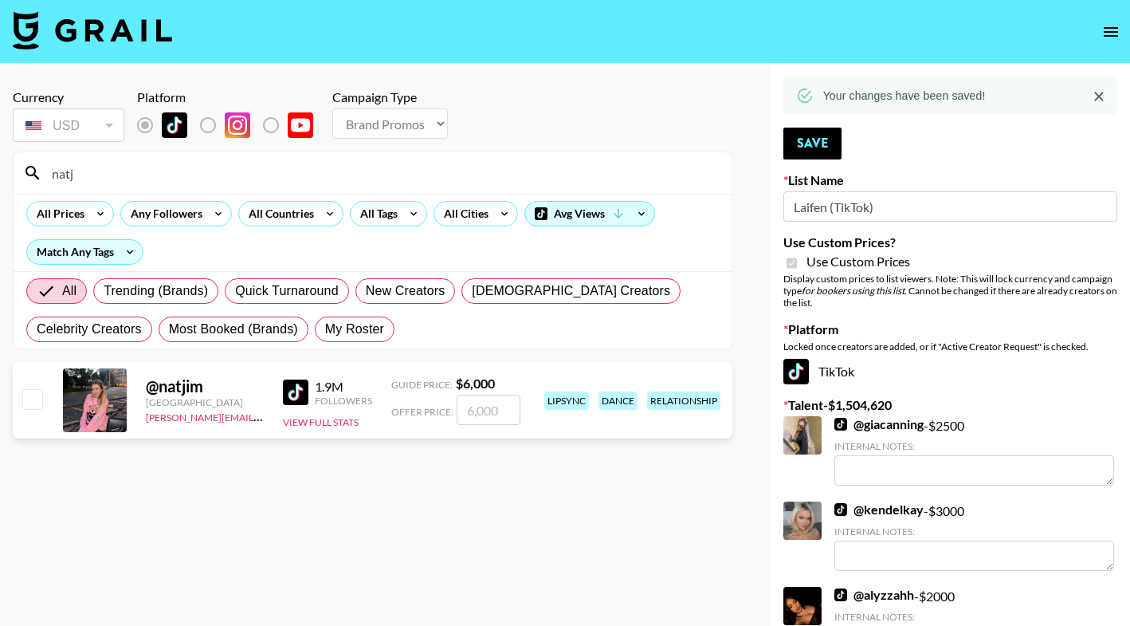
type input "natj"
click at [29, 401] on input "checkbox" at bounding box center [31, 398] width 19 height 19
checkbox input "true"
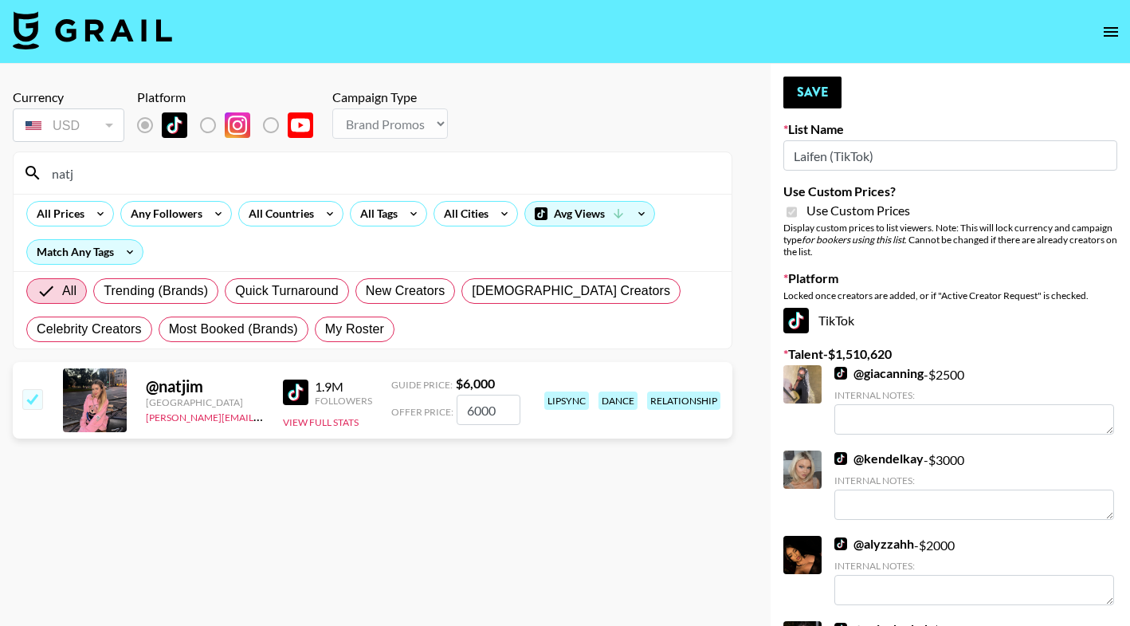
type input "6000"
click at [812, 88] on button "Save" at bounding box center [813, 93] width 58 height 32
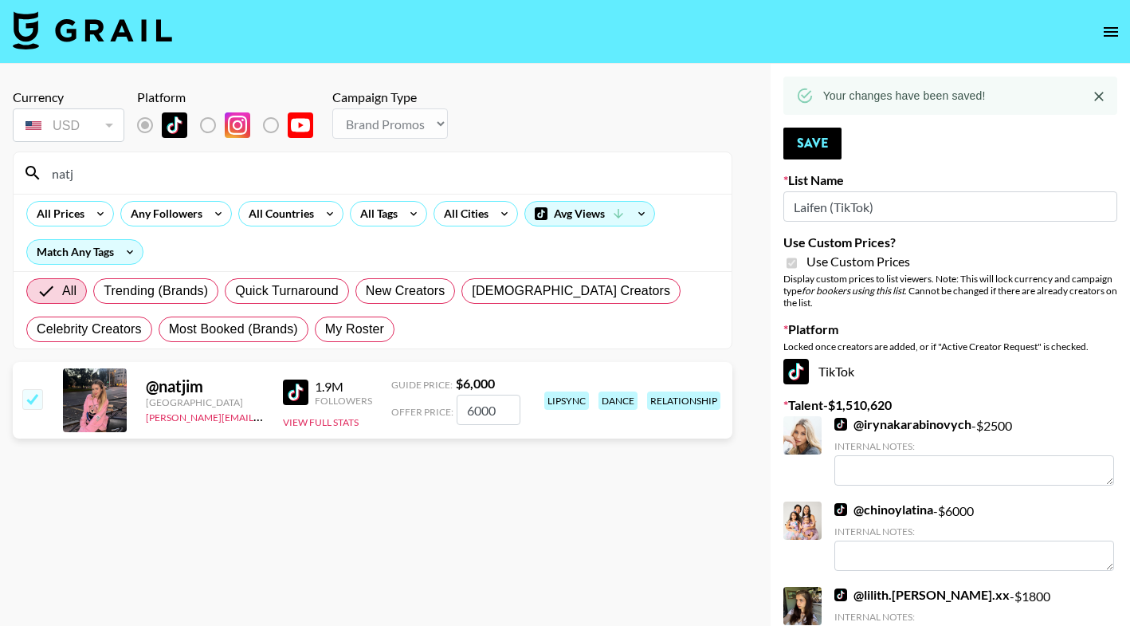
click at [375, 170] on input "natj" at bounding box center [382, 173] width 680 height 26
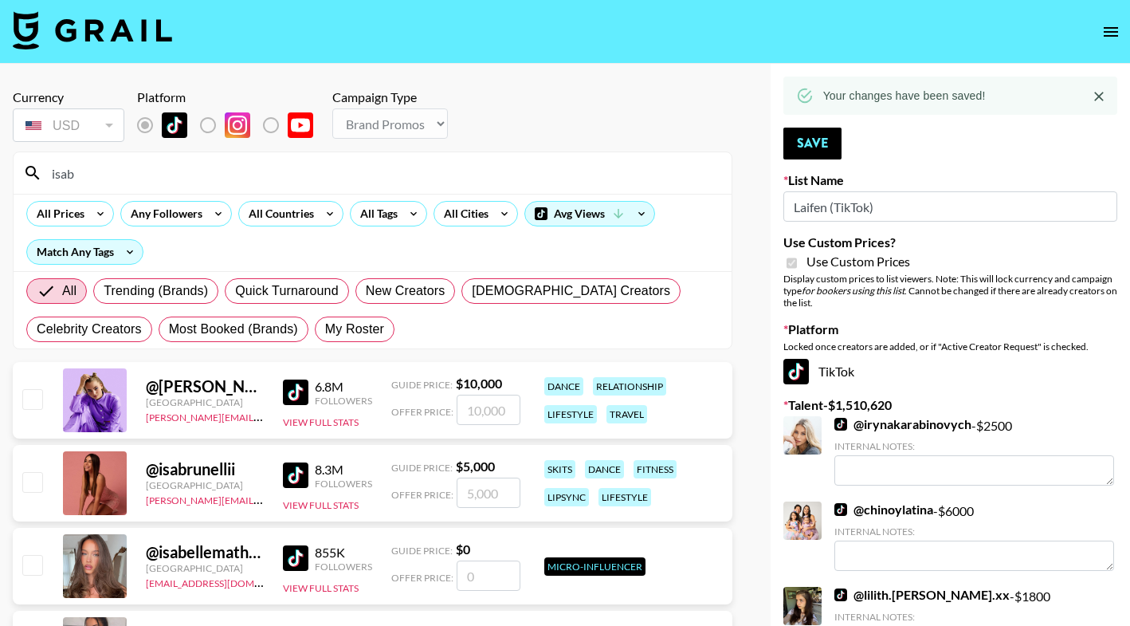
type input "isab"
click at [483, 501] on input "number" at bounding box center [489, 493] width 64 height 30
checkbox input "true"
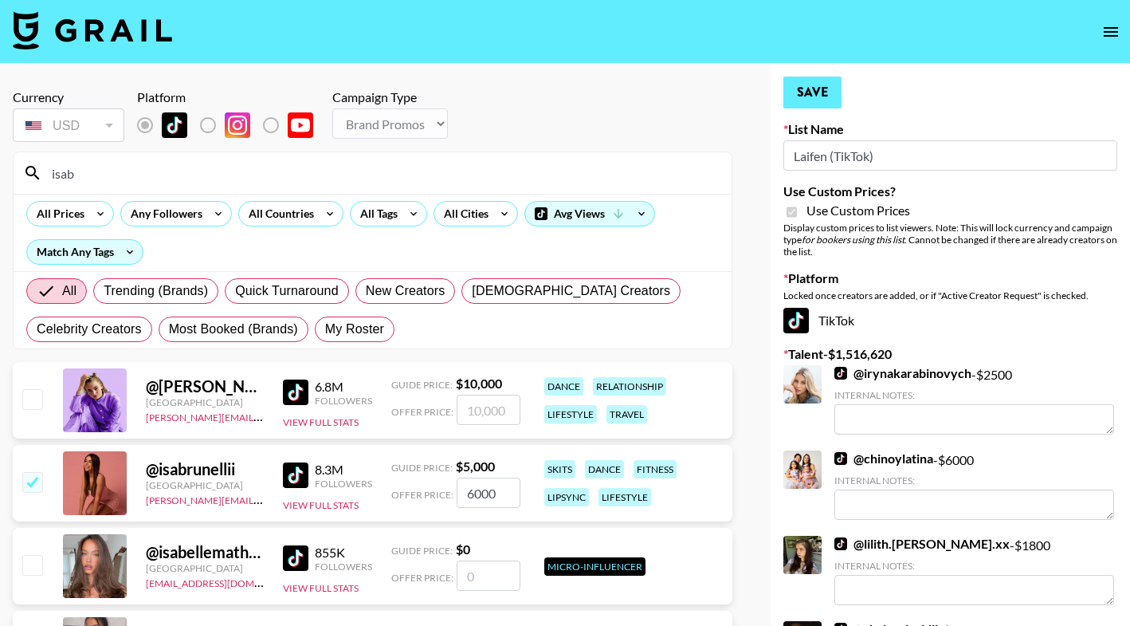
type input "6000"
click at [817, 92] on button "Save" at bounding box center [813, 93] width 58 height 32
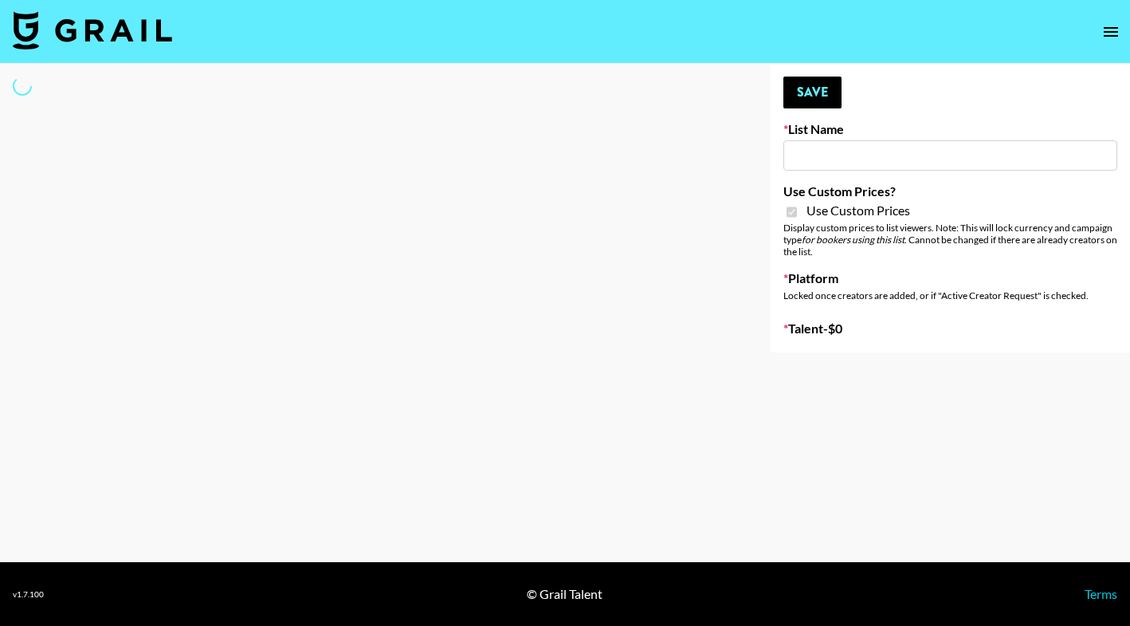
type input "Laifen (IG)"
checkbox input "true"
select select "Brand"
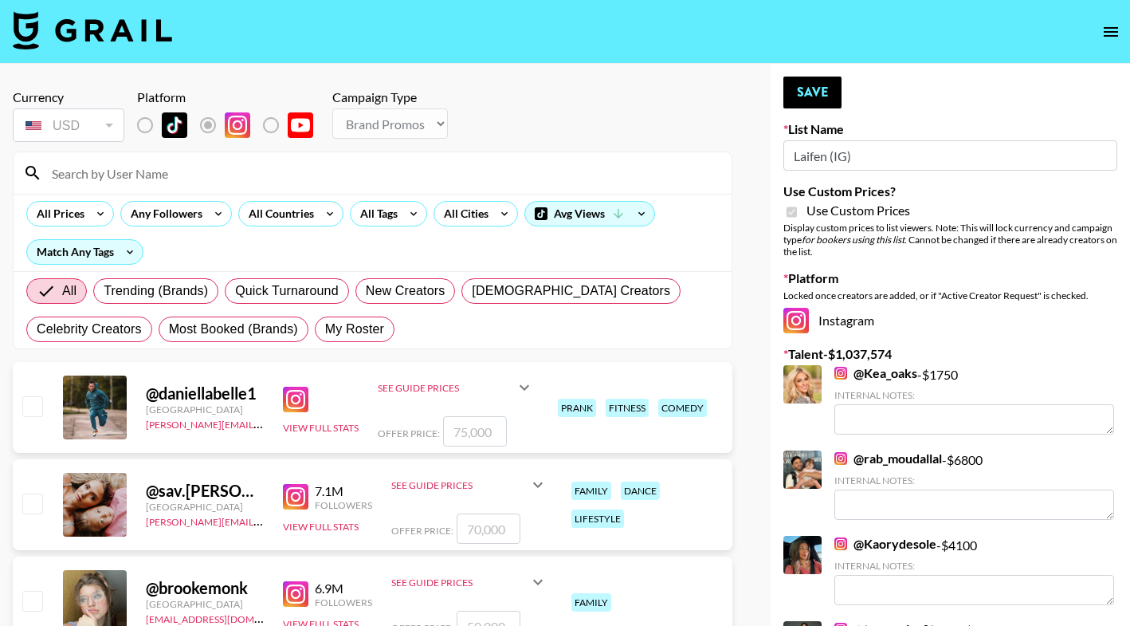
click at [199, 183] on input at bounding box center [382, 173] width 680 height 26
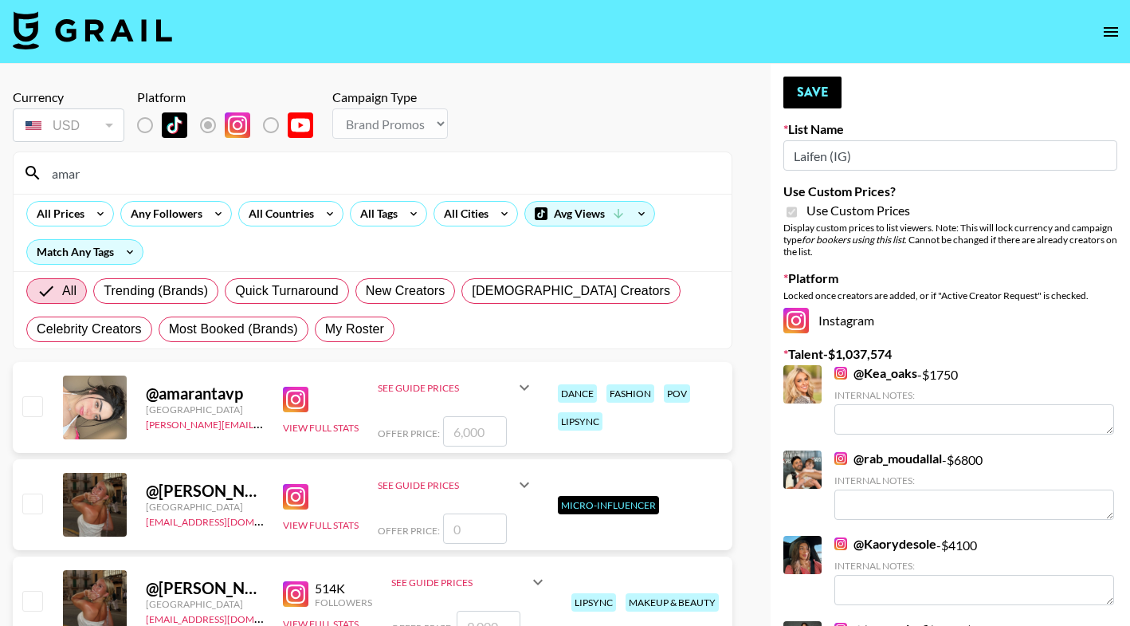
type input "amar"
click at [467, 431] on input "number" at bounding box center [475, 431] width 64 height 30
checkbox input "true"
type input "9000"
click at [807, 95] on button "Save" at bounding box center [813, 93] width 58 height 32
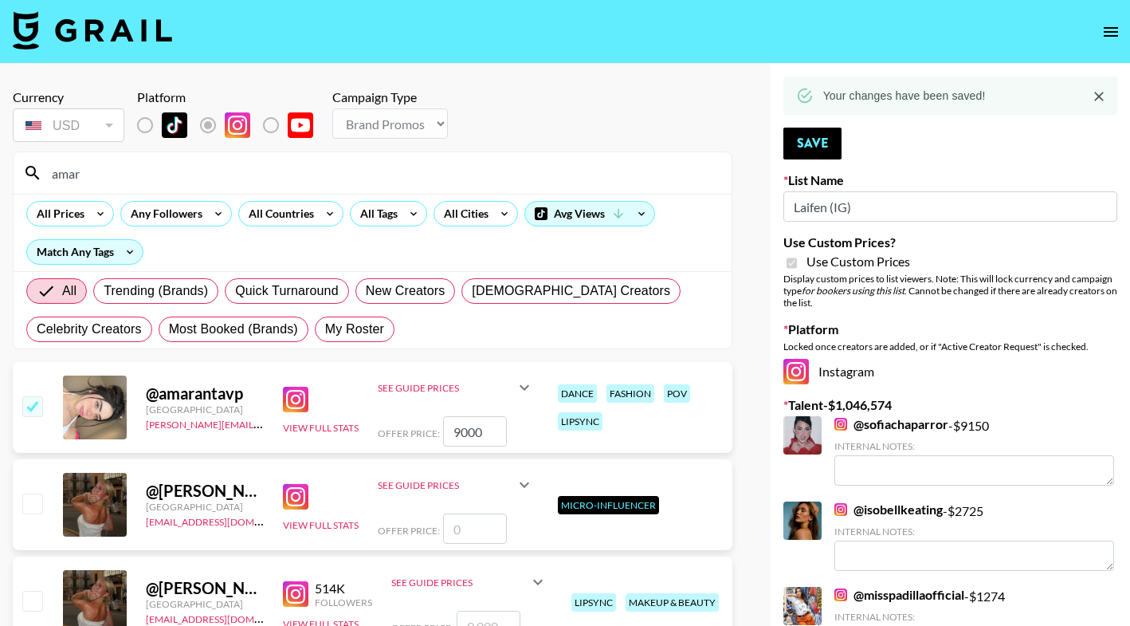
click at [401, 175] on input "amar" at bounding box center [382, 173] width 680 height 26
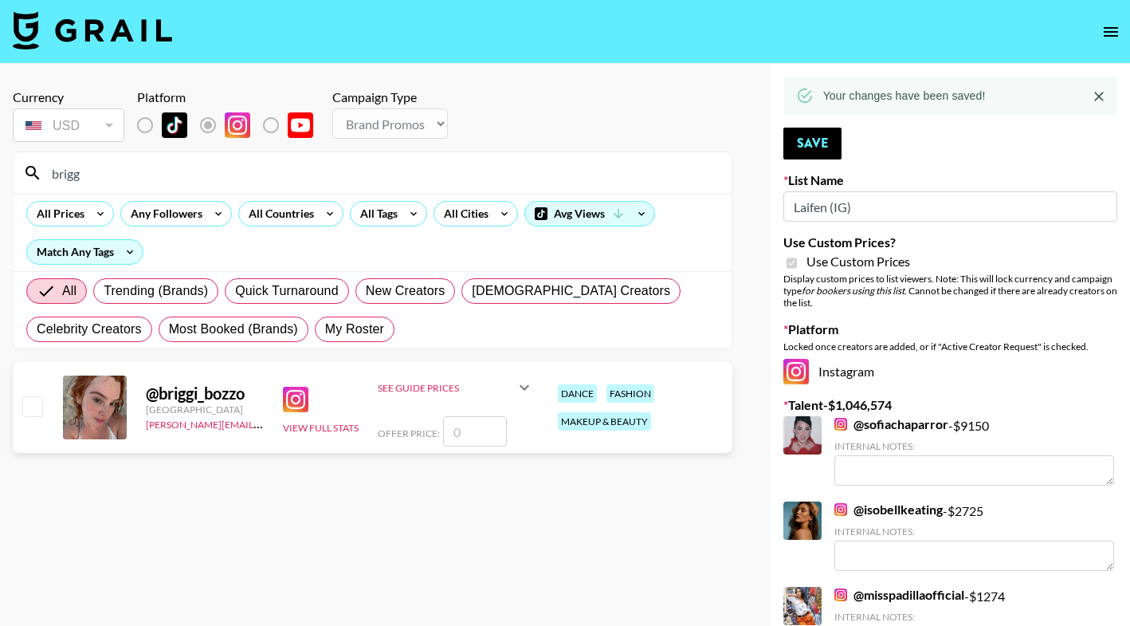
type input "brigg"
click at [457, 436] on input "number" at bounding box center [475, 431] width 64 height 30
checkbox input "true"
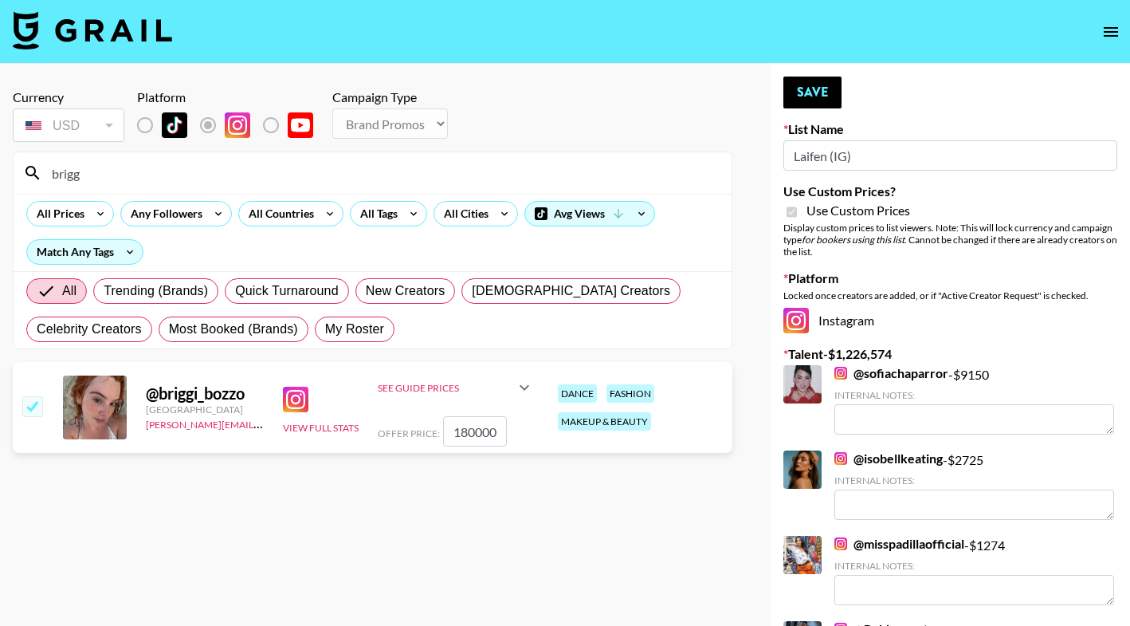
click at [490, 564] on section "Currency USD USD ​ Platform Campaign Type Choose Type... Song Promos Brand Prom…" at bounding box center [373, 326] width 720 height 498
click at [470, 434] on input "180000" at bounding box center [475, 431] width 64 height 30
type input "18000"
click at [499, 473] on section "Currency USD USD ​ Platform Campaign Type Choose Type... Song Promos Brand Prom…" at bounding box center [373, 326] width 720 height 498
click at [812, 103] on button "Save" at bounding box center [813, 93] width 58 height 32
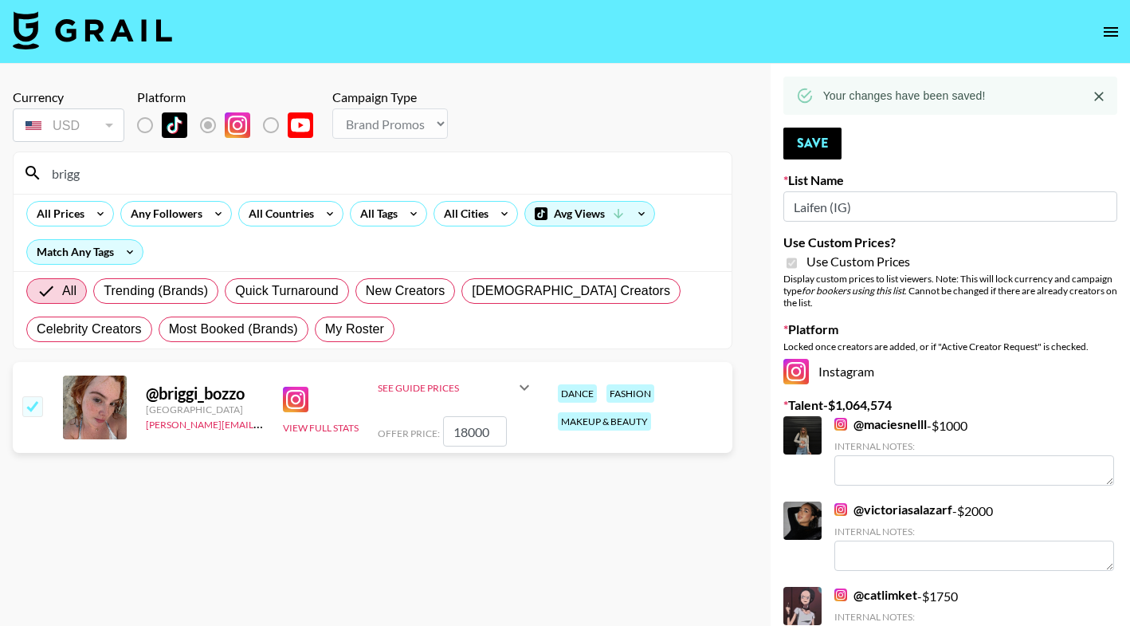
click at [352, 174] on input "brigg" at bounding box center [382, 173] width 680 height 26
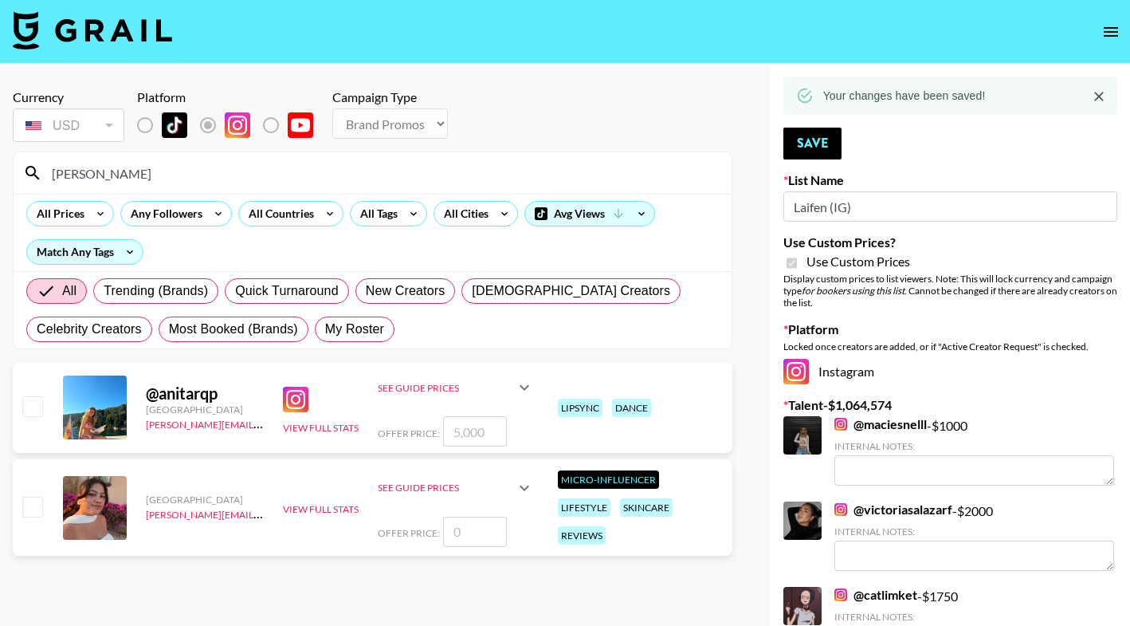
type input "anita"
click at [470, 436] on input "number" at bounding box center [475, 431] width 64 height 30
checkbox input "true"
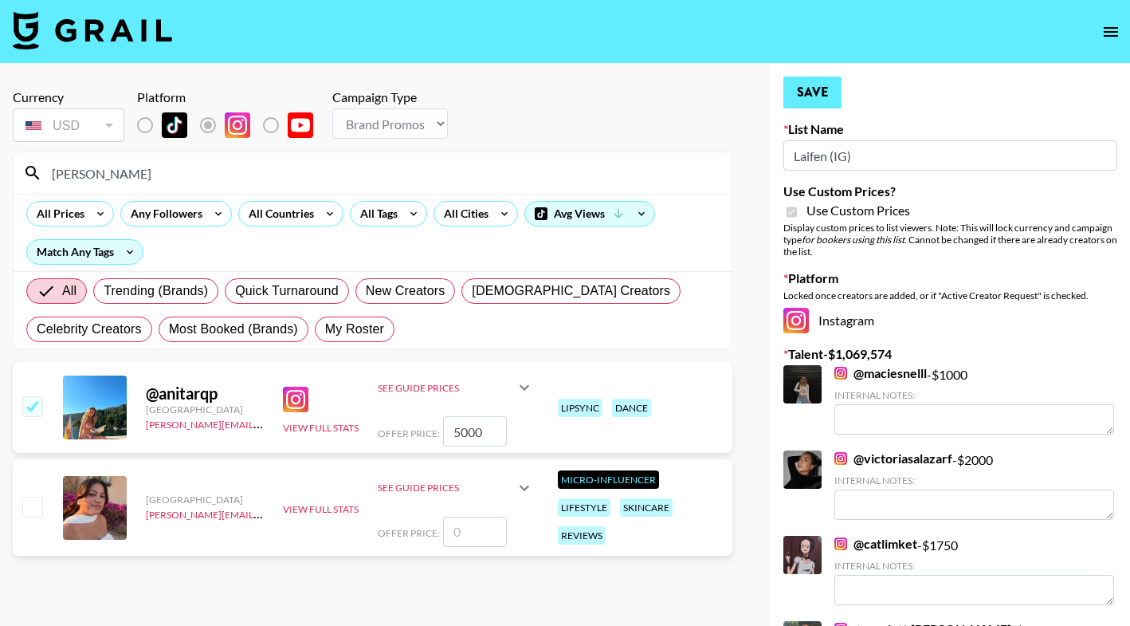
type input "5000"
click at [808, 96] on button "Save" at bounding box center [813, 93] width 58 height 32
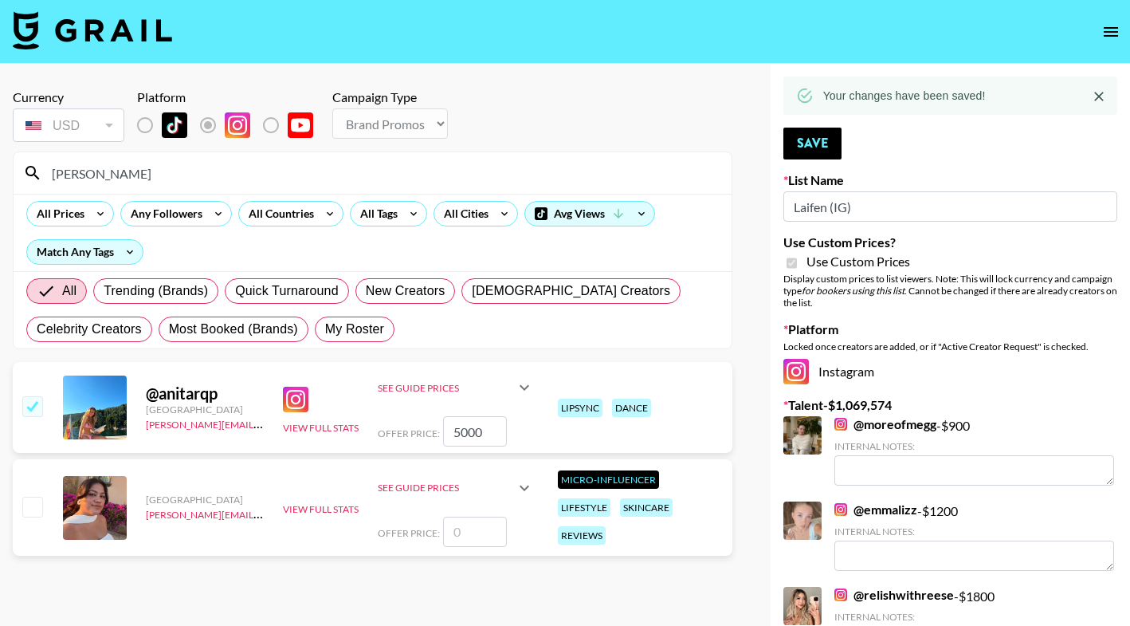
click at [200, 171] on input "anita" at bounding box center [382, 173] width 680 height 26
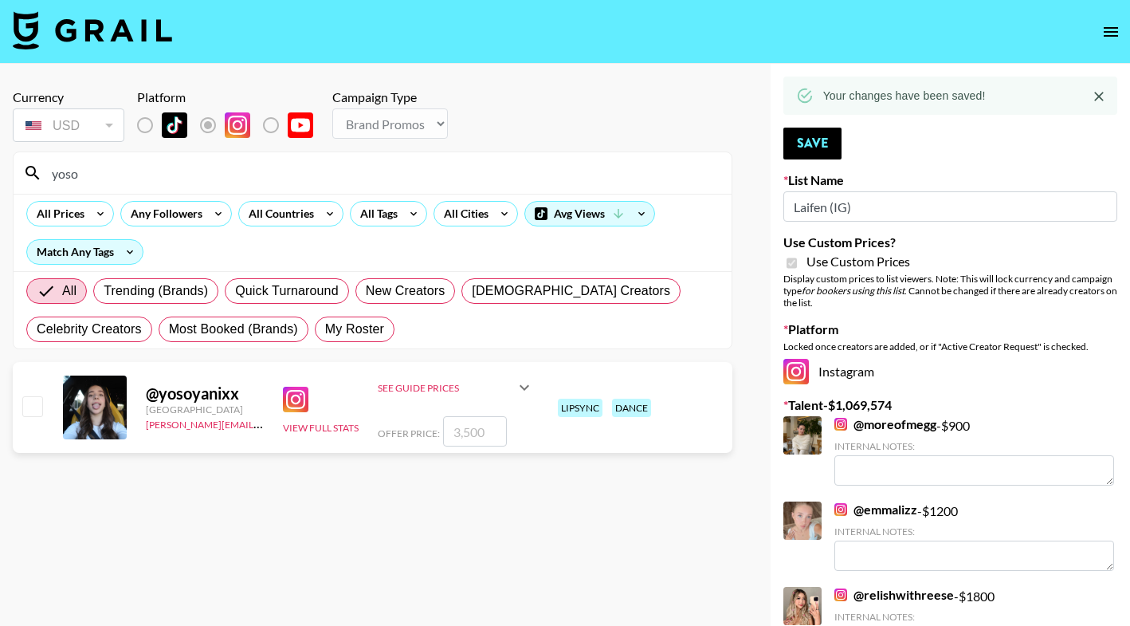
type input "yoso"
click at [463, 428] on input "number" at bounding box center [475, 431] width 64 height 30
checkbox input "true"
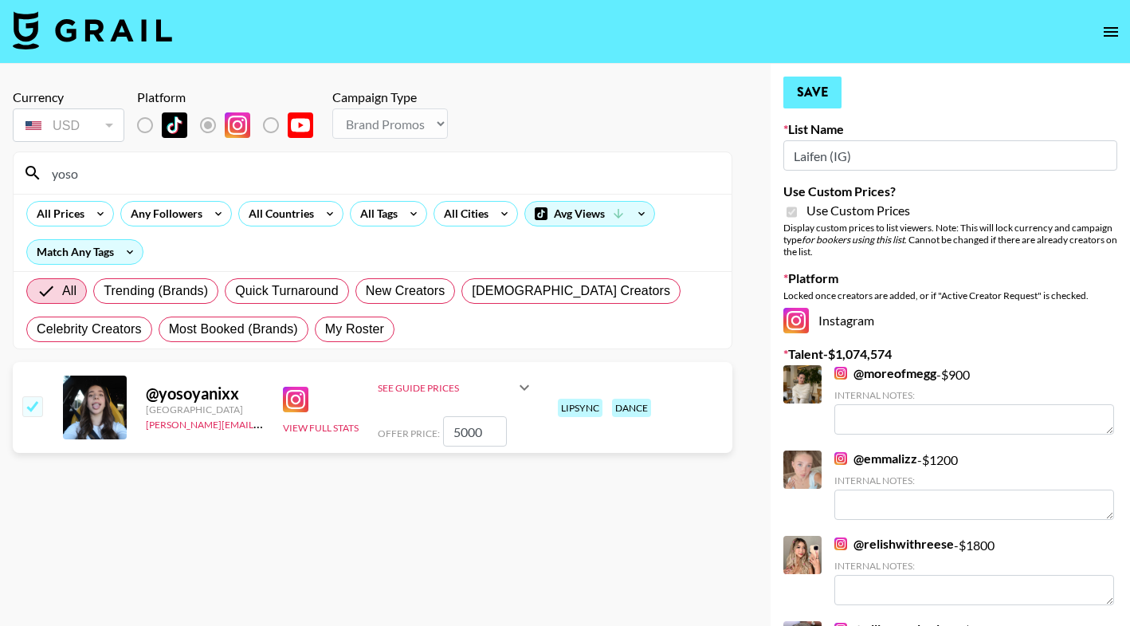
type input "5000"
click at [814, 88] on button "Save" at bounding box center [813, 93] width 58 height 32
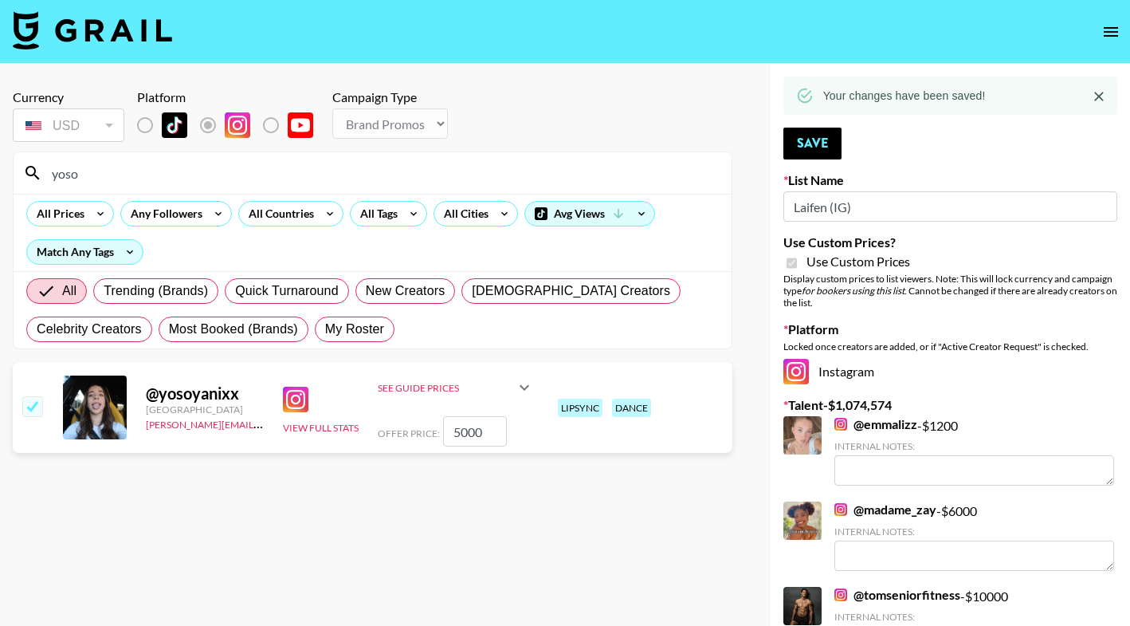
click at [510, 163] on input "yoso" at bounding box center [382, 173] width 680 height 26
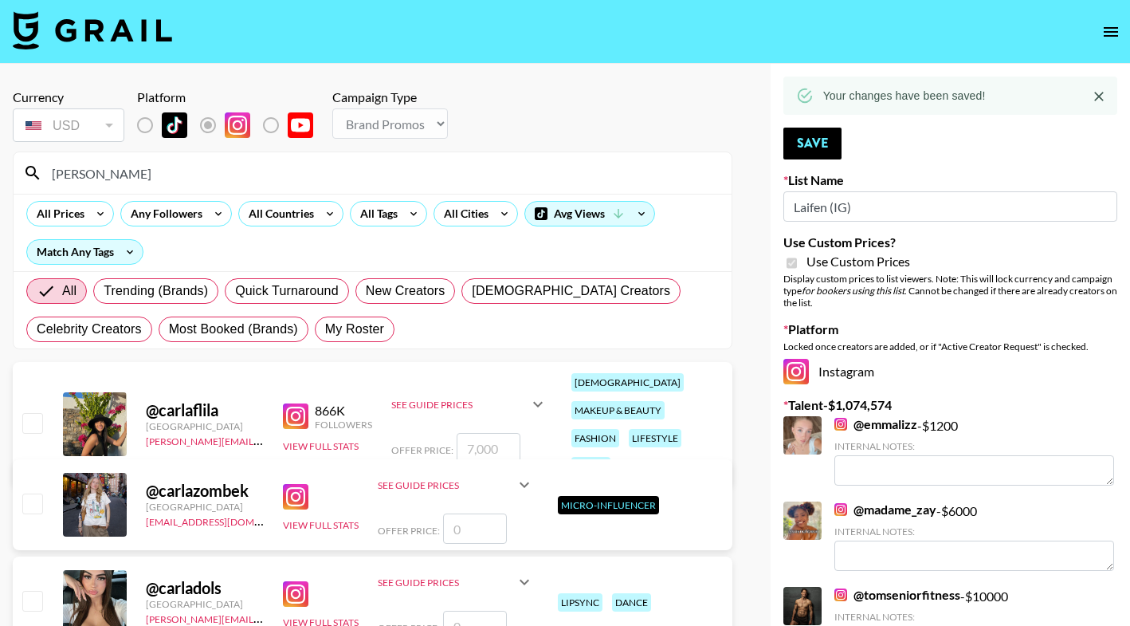
type input "carla"
click at [493, 433] on input "number" at bounding box center [489, 448] width 64 height 30
checkbox input "true"
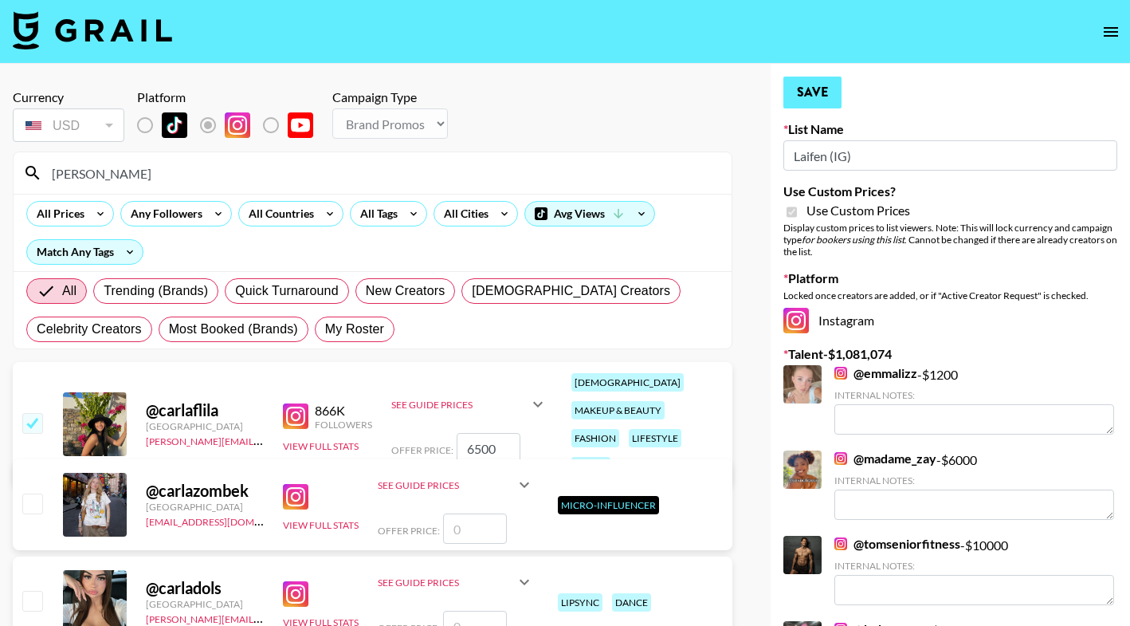
type input "6500"
click at [831, 96] on button "Save" at bounding box center [813, 93] width 58 height 32
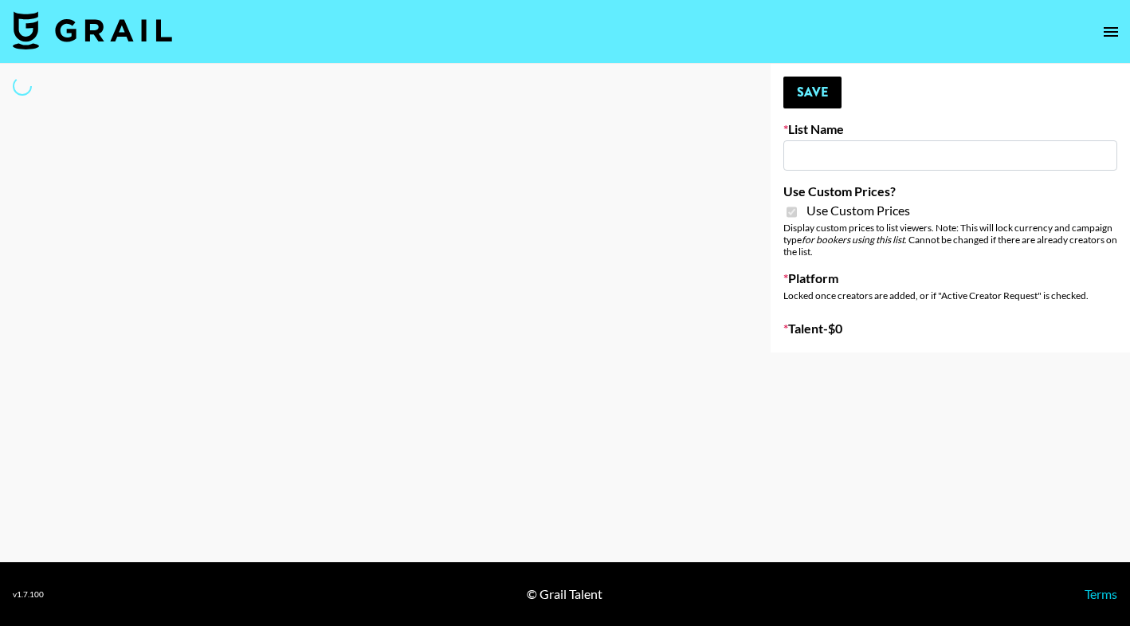
select select "Brand"
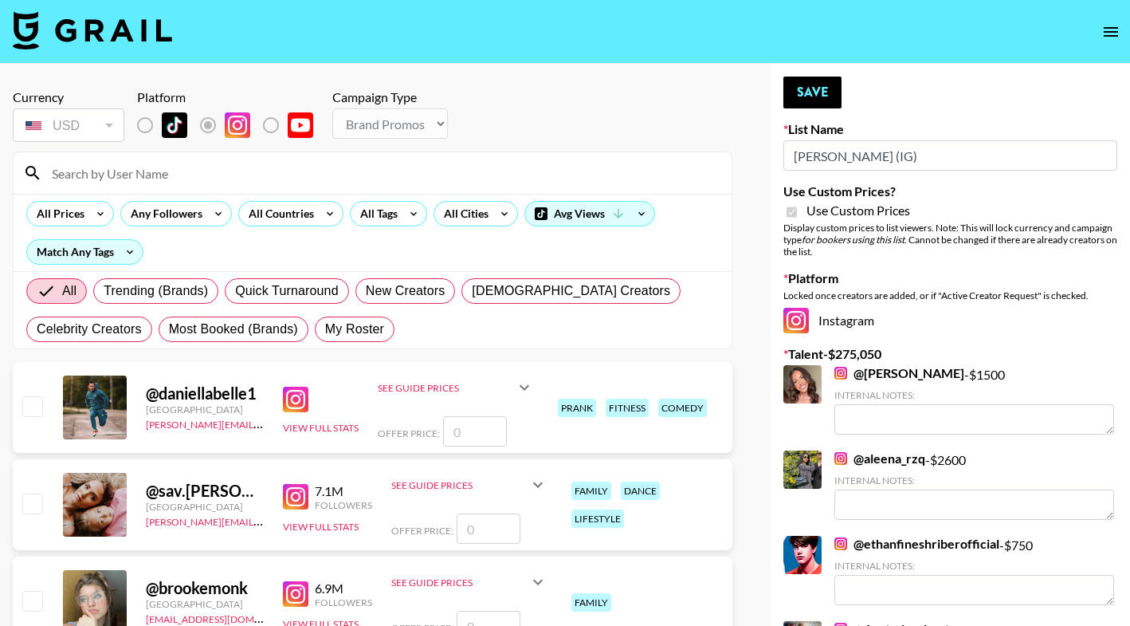
type input "PLAUD (IG)"
checkbox input "true"
click at [346, 178] on input at bounding box center [382, 173] width 680 height 26
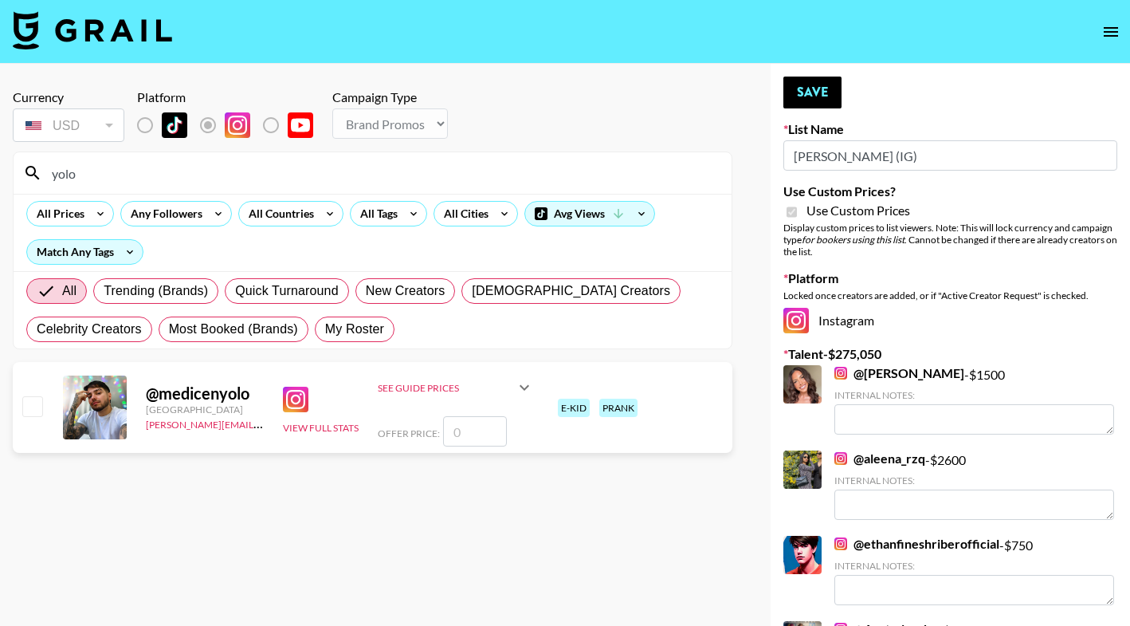
type input "yolo"
click at [465, 429] on input "number" at bounding box center [475, 431] width 64 height 30
checkbox input "true"
type input "7000"
click at [829, 90] on button "Save" at bounding box center [813, 93] width 58 height 32
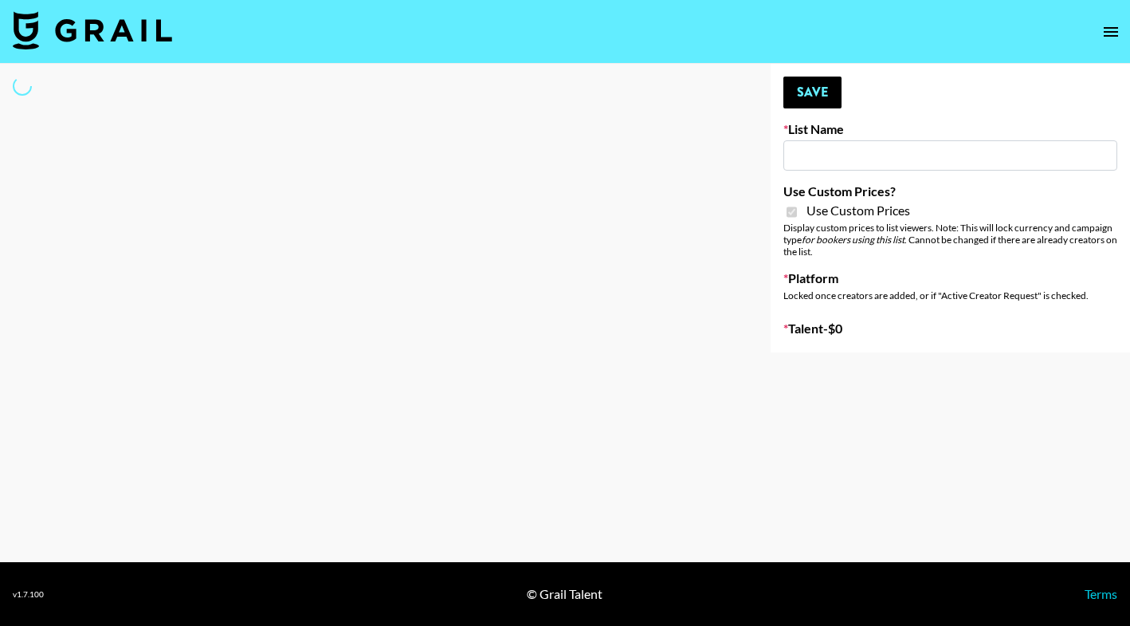
select select "Brand"
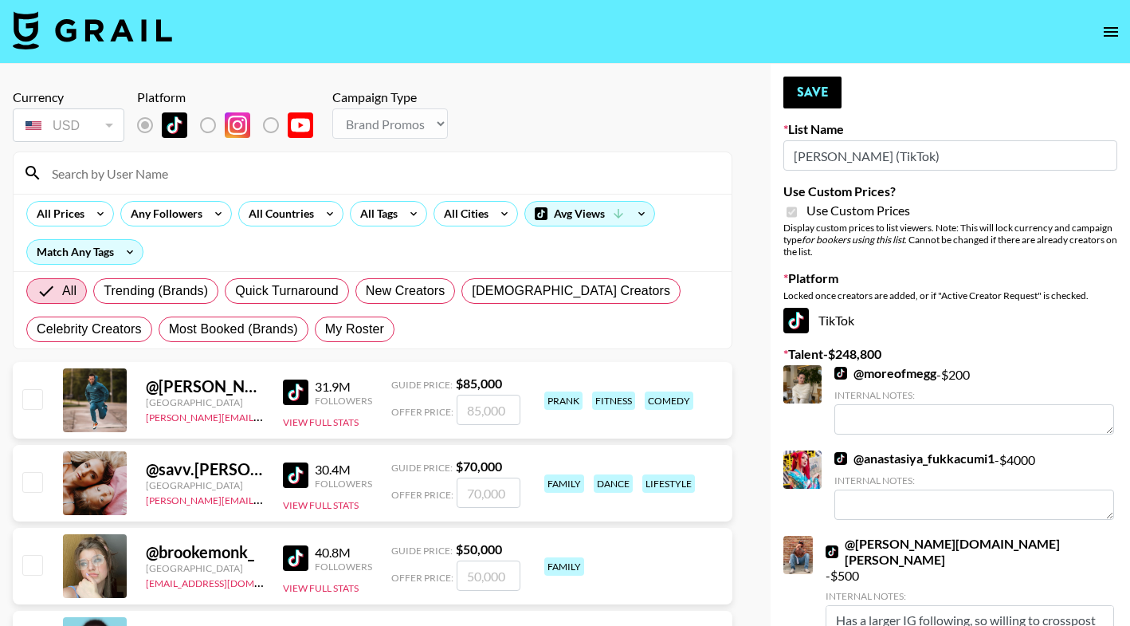
type input "[PERSON_NAME] (TikTok)"
checkbox input "true"
click at [273, 171] on input at bounding box center [382, 173] width 680 height 26
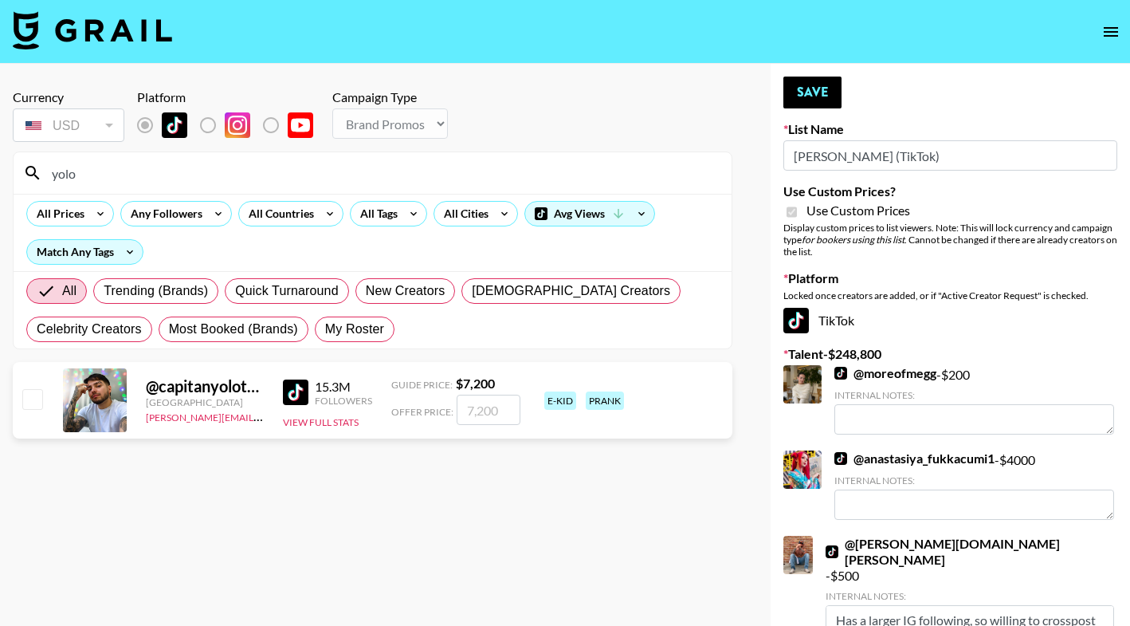
type input "yolo"
click at [487, 412] on input "number" at bounding box center [489, 410] width 64 height 30
checkbox input "true"
type input "7000"
click at [803, 97] on button "Save" at bounding box center [813, 93] width 58 height 32
